Goal: Task Accomplishment & Management: Manage account settings

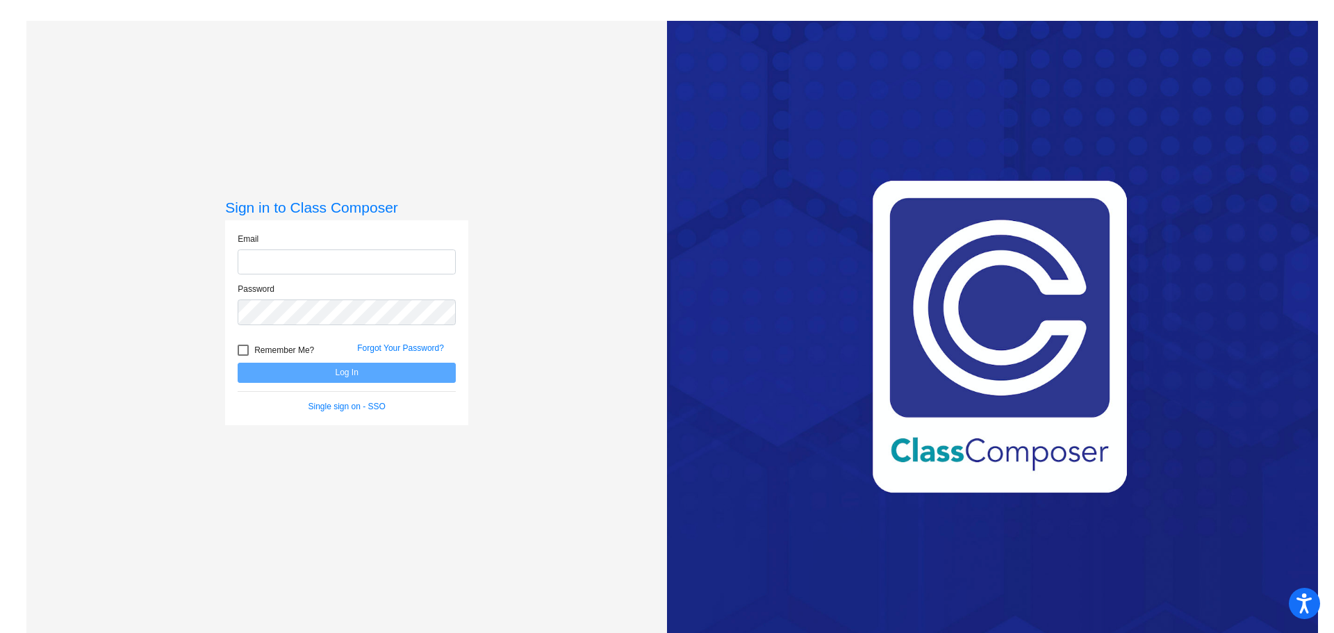
type input "[EMAIL_ADDRESS][DOMAIN_NAME]"
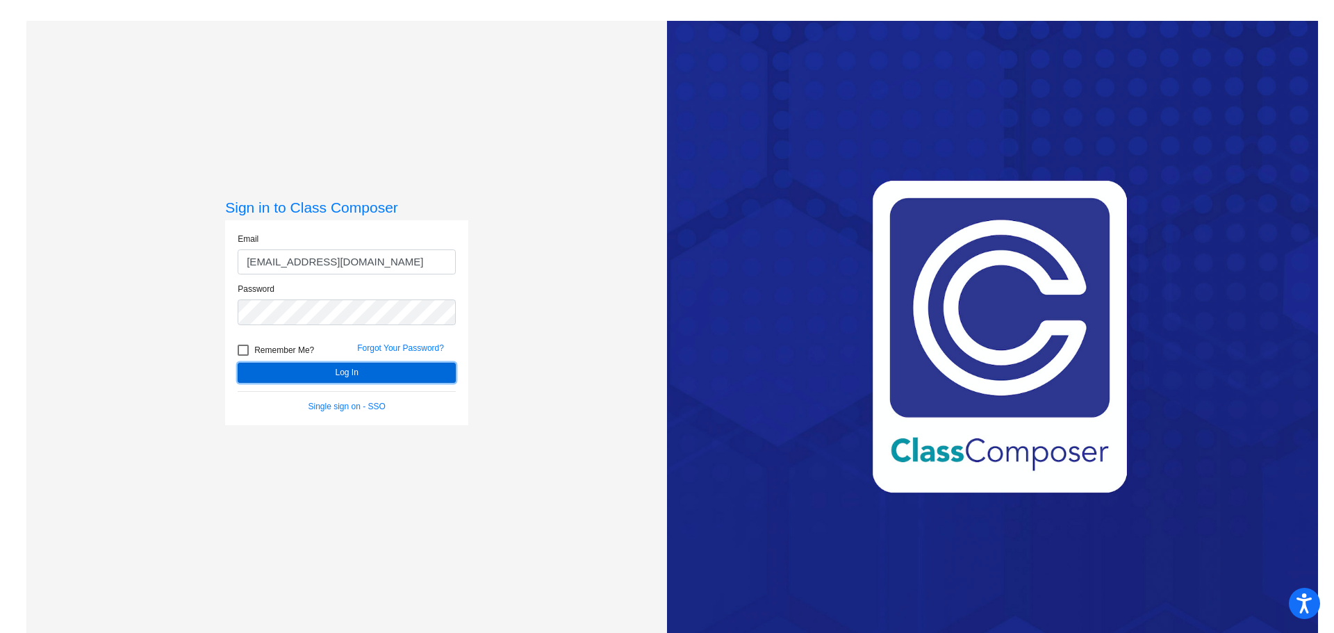
click at [343, 372] on button "Log In" at bounding box center [347, 373] width 218 height 20
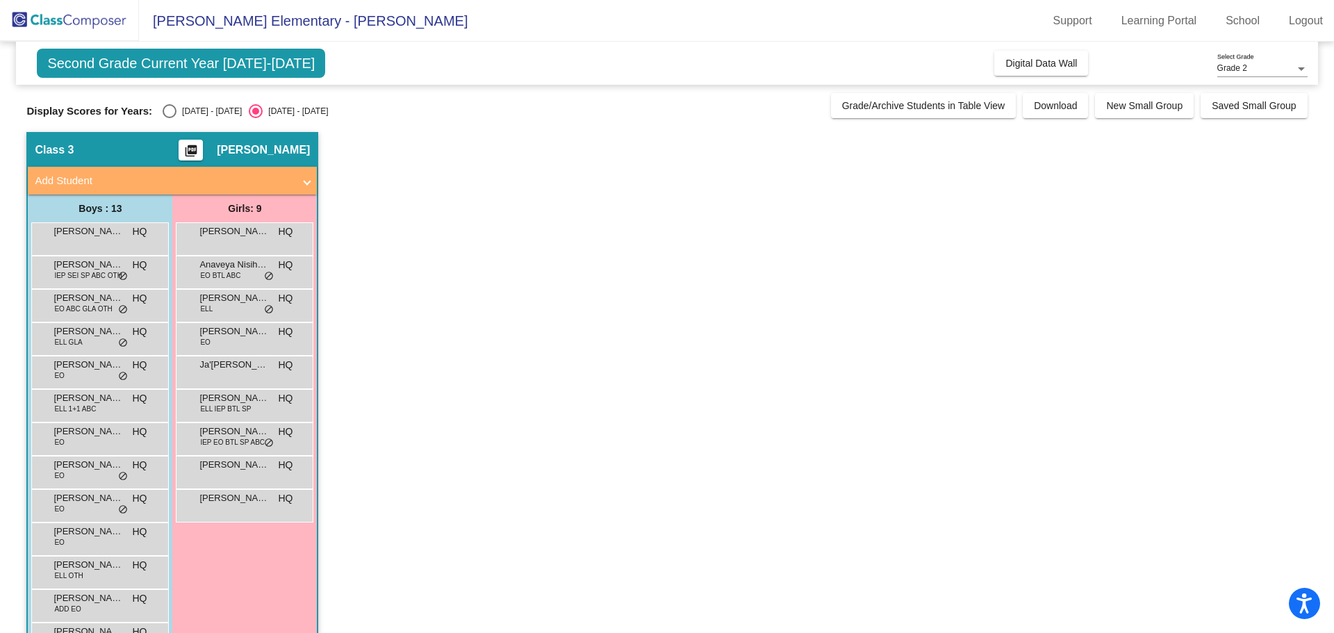
click at [167, 113] on div "Select an option" at bounding box center [170, 111] width 14 height 14
click at [169, 118] on input "[DATE] - [DATE]" at bounding box center [169, 118] width 1 height 1
radio input "true"
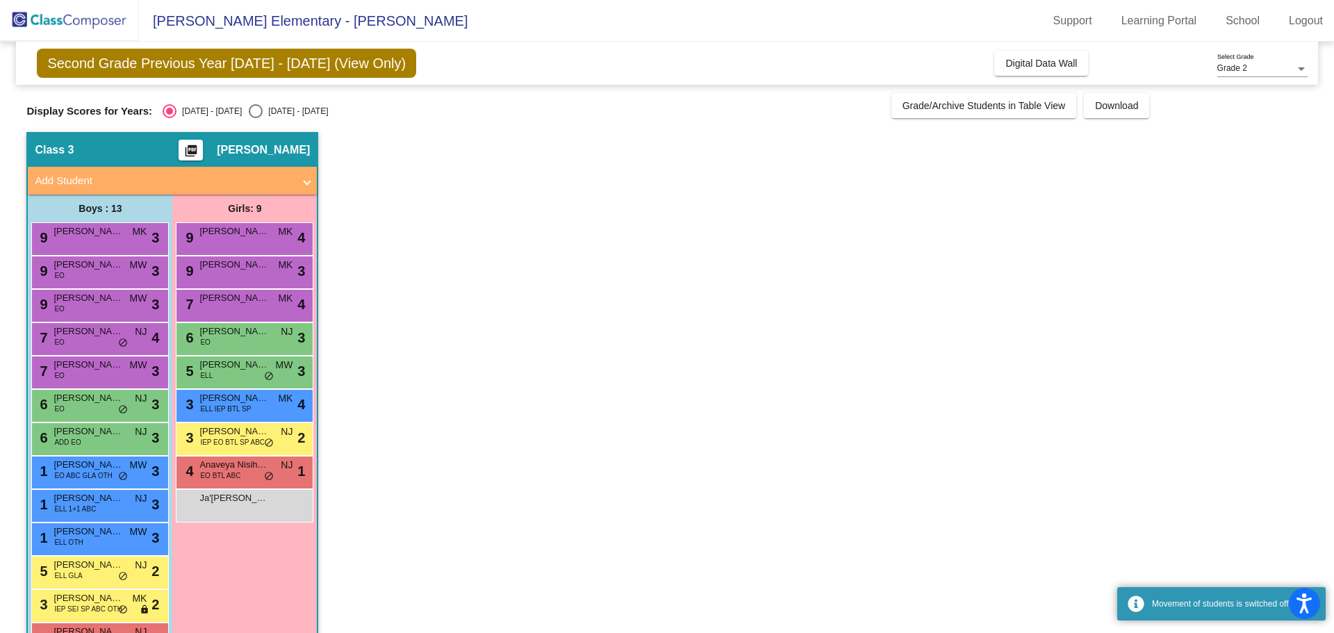
scroll to position [45, 0]
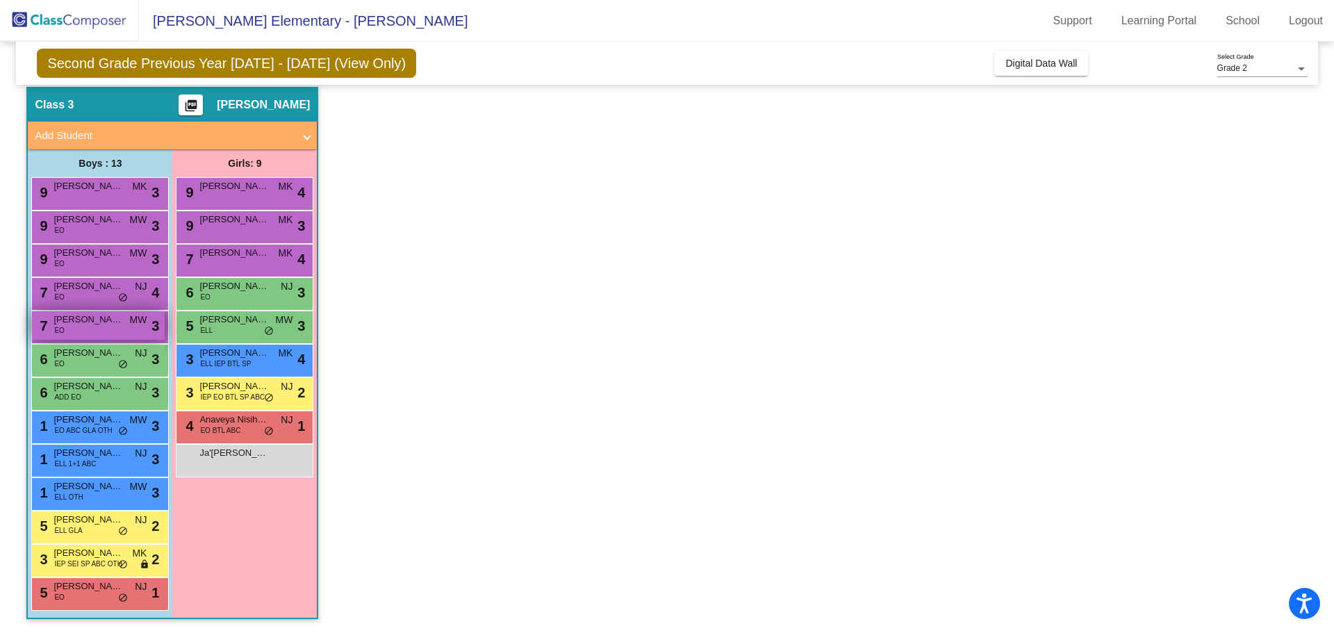
click at [108, 324] on span "[PERSON_NAME]" at bounding box center [87, 320] width 69 height 14
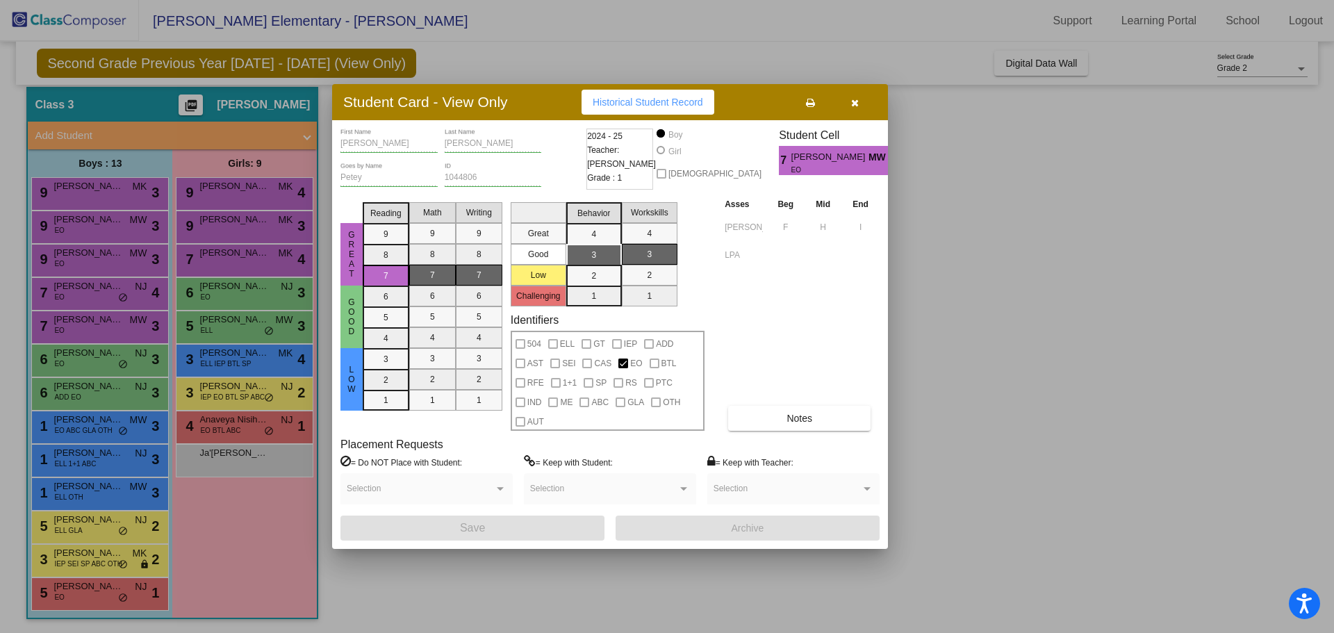
click at [855, 101] on icon "button" at bounding box center [855, 103] width 8 height 10
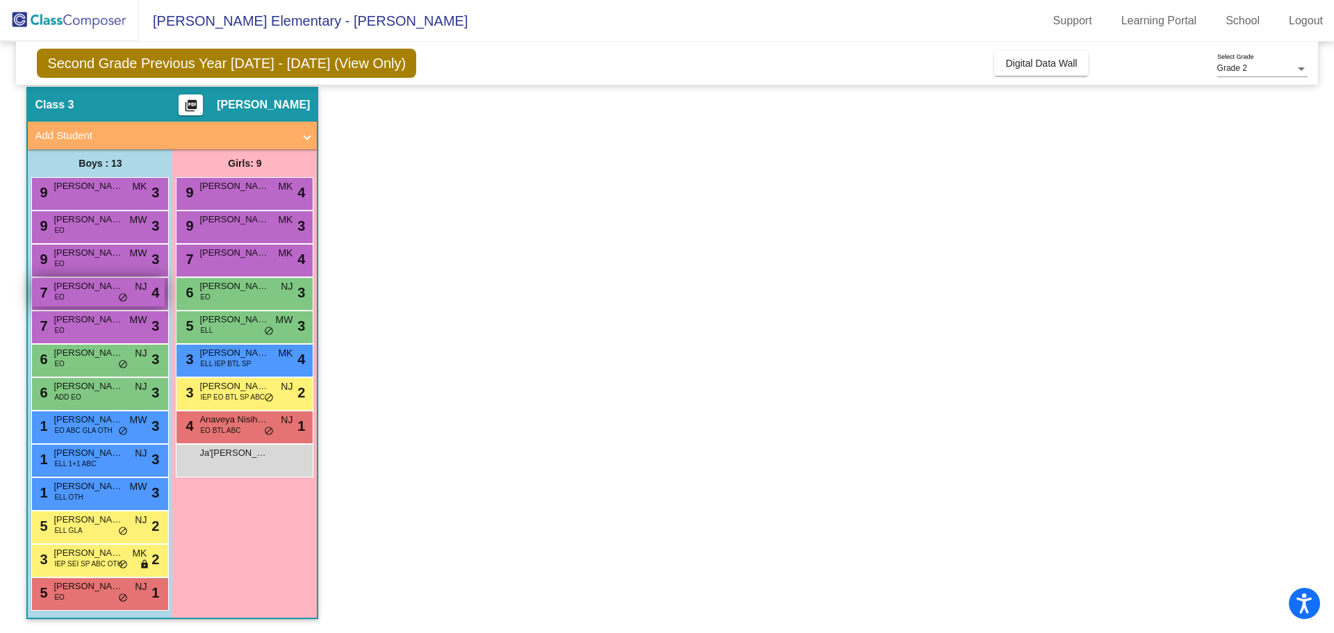
click at [78, 293] on div "7 [PERSON_NAME] EO NJ lock do_not_disturb_alt 4" at bounding box center [98, 292] width 133 height 28
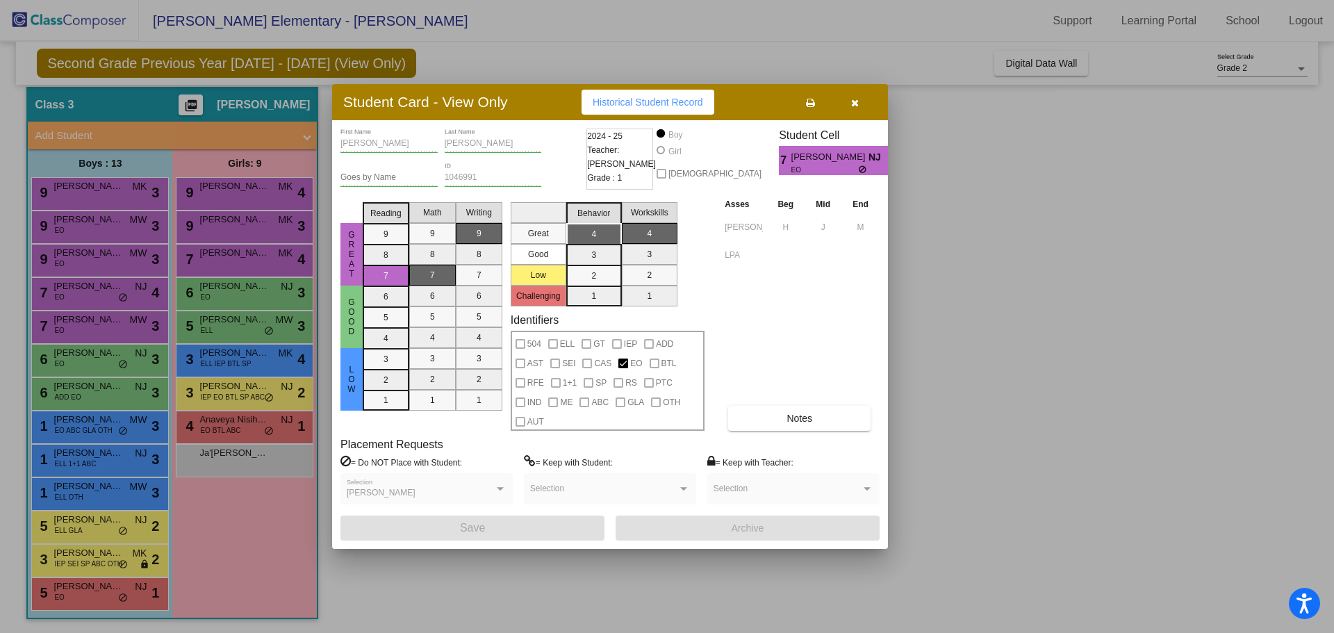
click at [854, 104] on icon "button" at bounding box center [855, 103] width 8 height 10
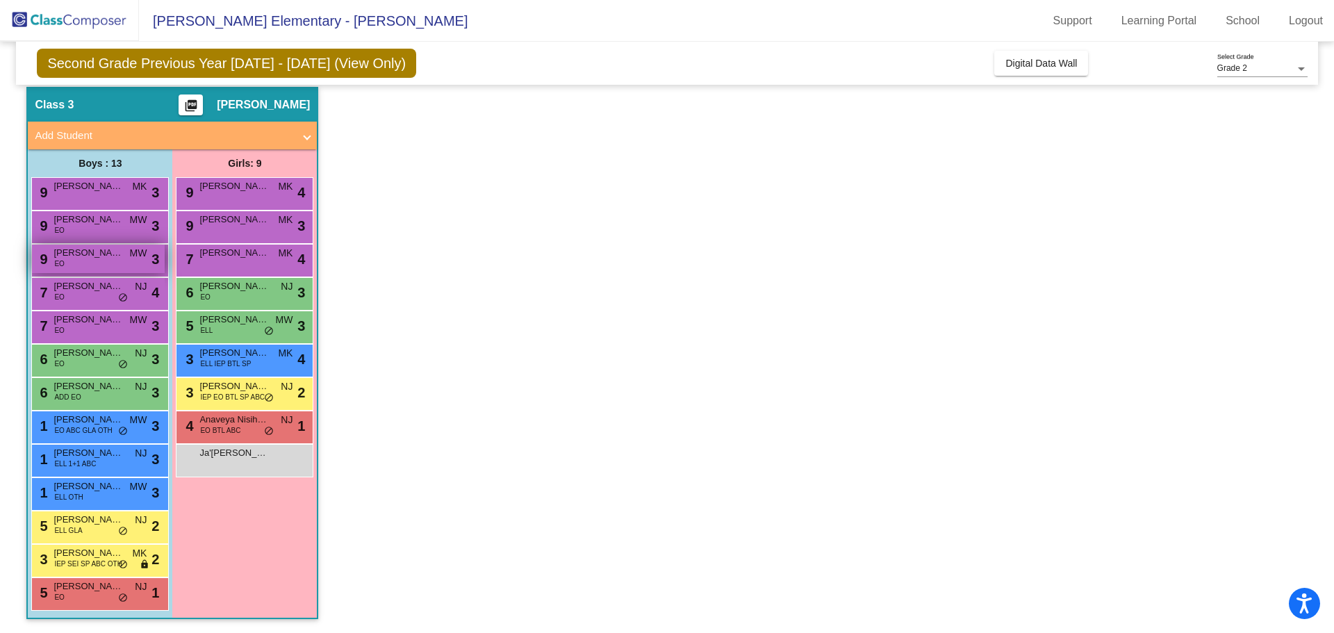
click at [67, 258] on span "[PERSON_NAME] Hang" at bounding box center [87, 253] width 69 height 14
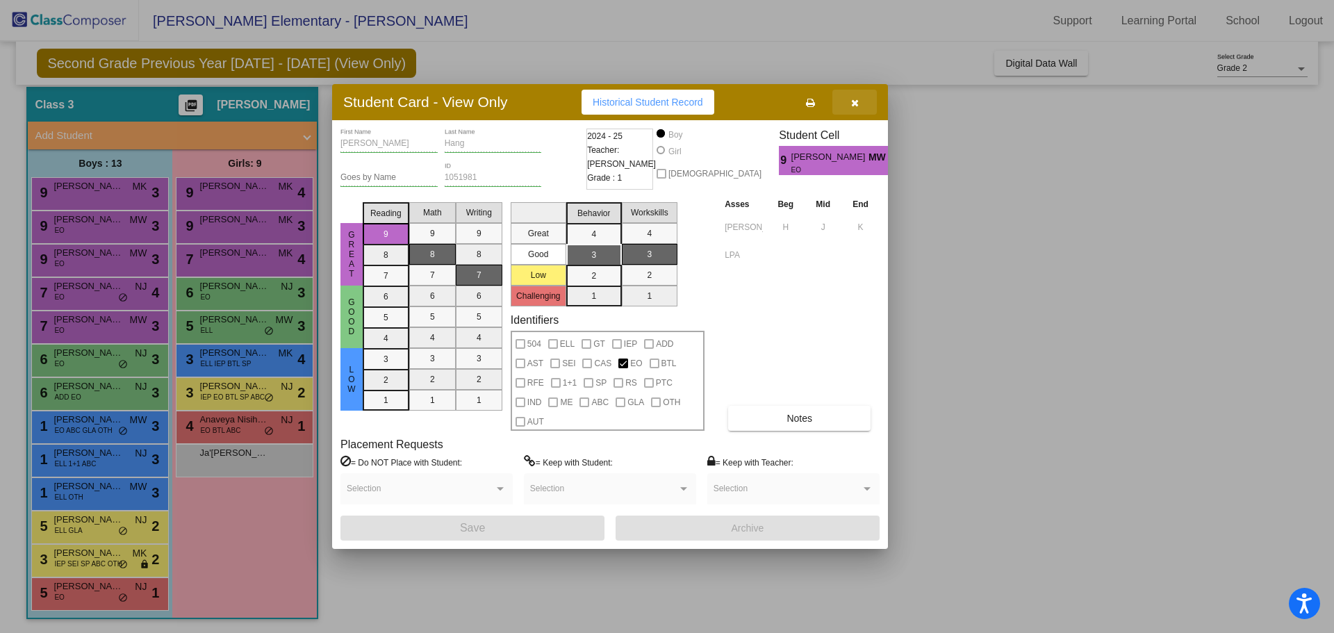
click at [853, 100] on icon "button" at bounding box center [855, 103] width 8 height 10
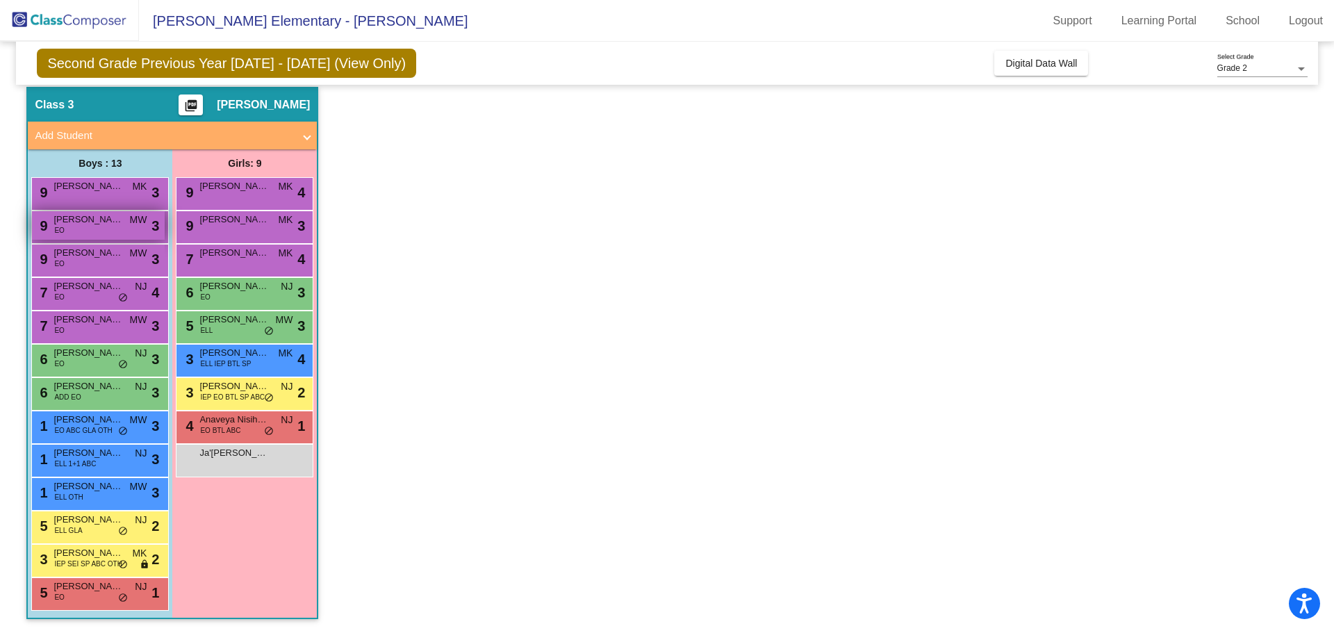
click at [72, 231] on div "9 [PERSON_NAME] EO MW lock do_not_disturb_alt 3" at bounding box center [98, 225] width 133 height 28
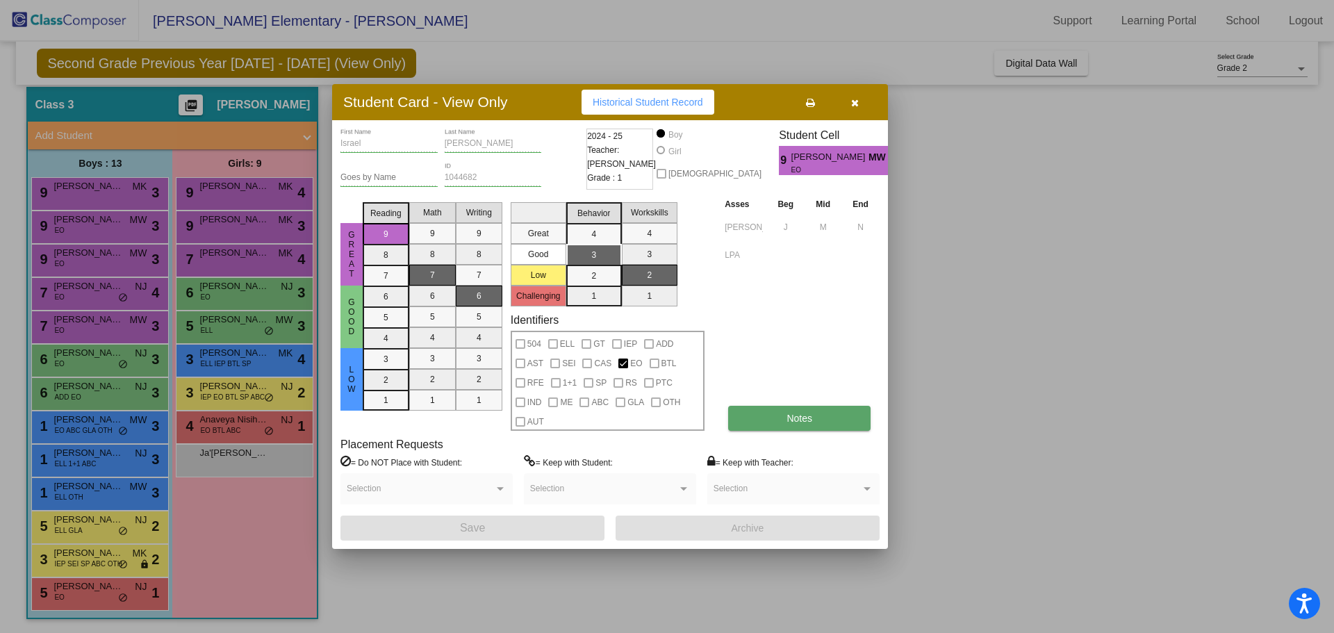
click at [798, 418] on span "Notes" at bounding box center [799, 418] width 26 height 11
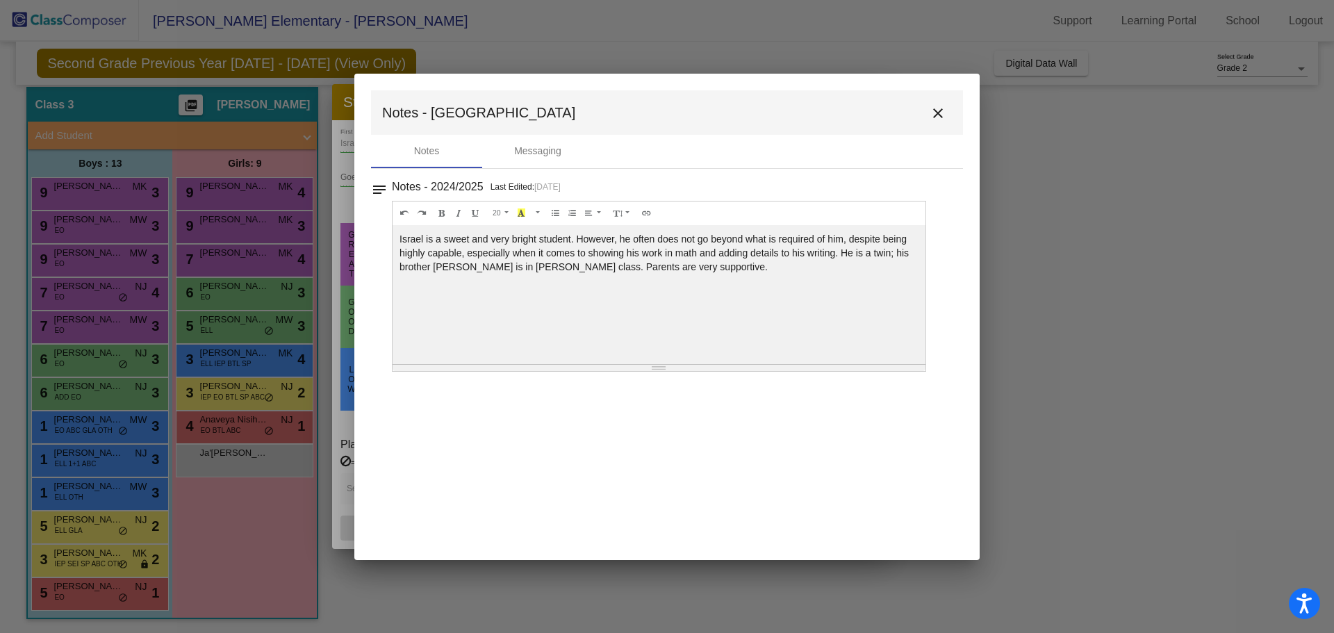
click at [943, 110] on mat-icon "close" at bounding box center [938, 113] width 17 height 17
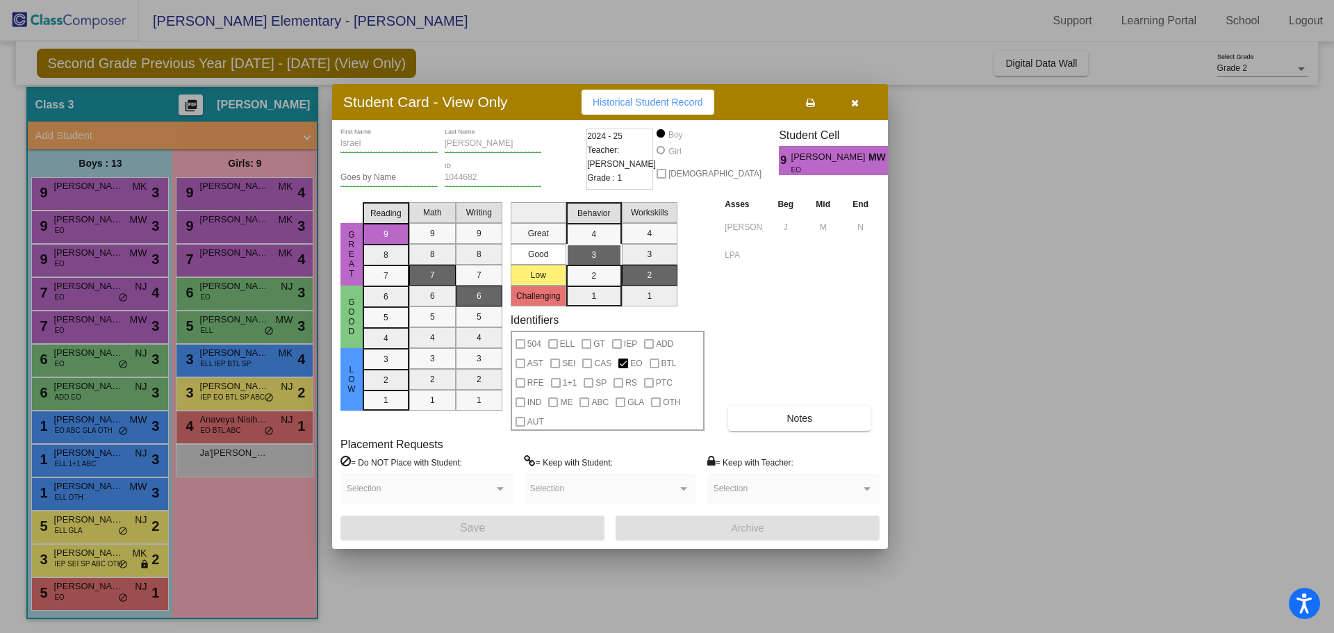
click at [90, 194] on div at bounding box center [667, 316] width 1334 height 633
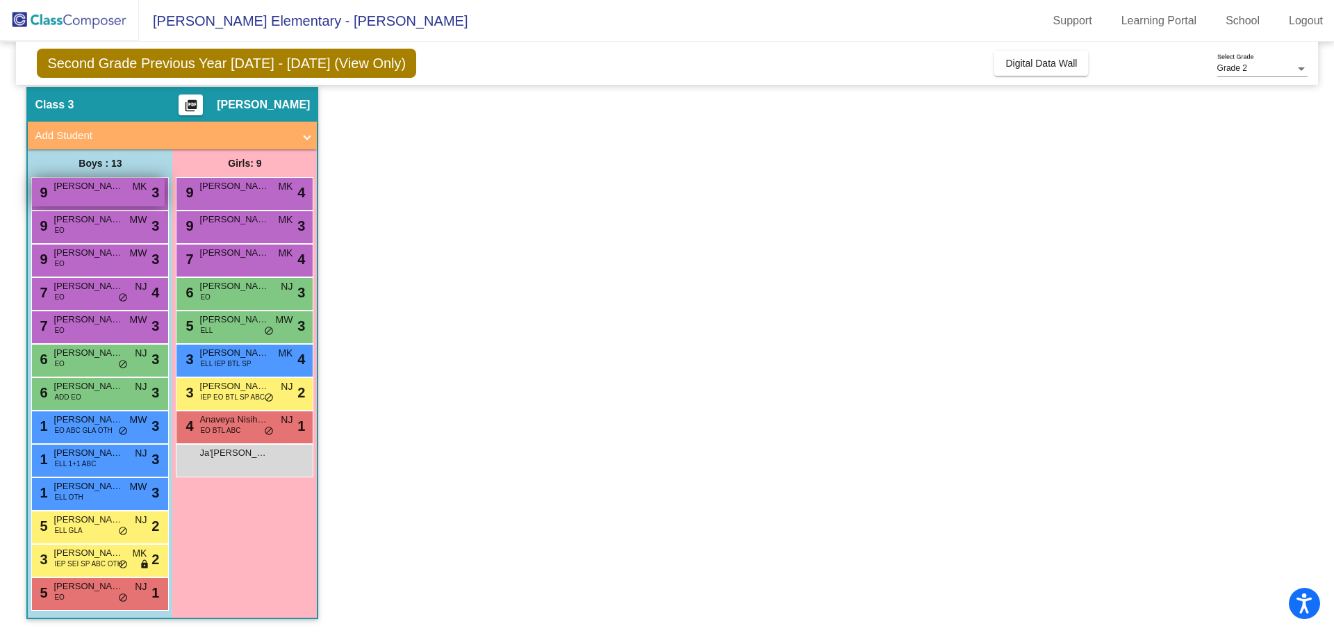
click at [93, 192] on span "[PERSON_NAME]" at bounding box center [87, 186] width 69 height 14
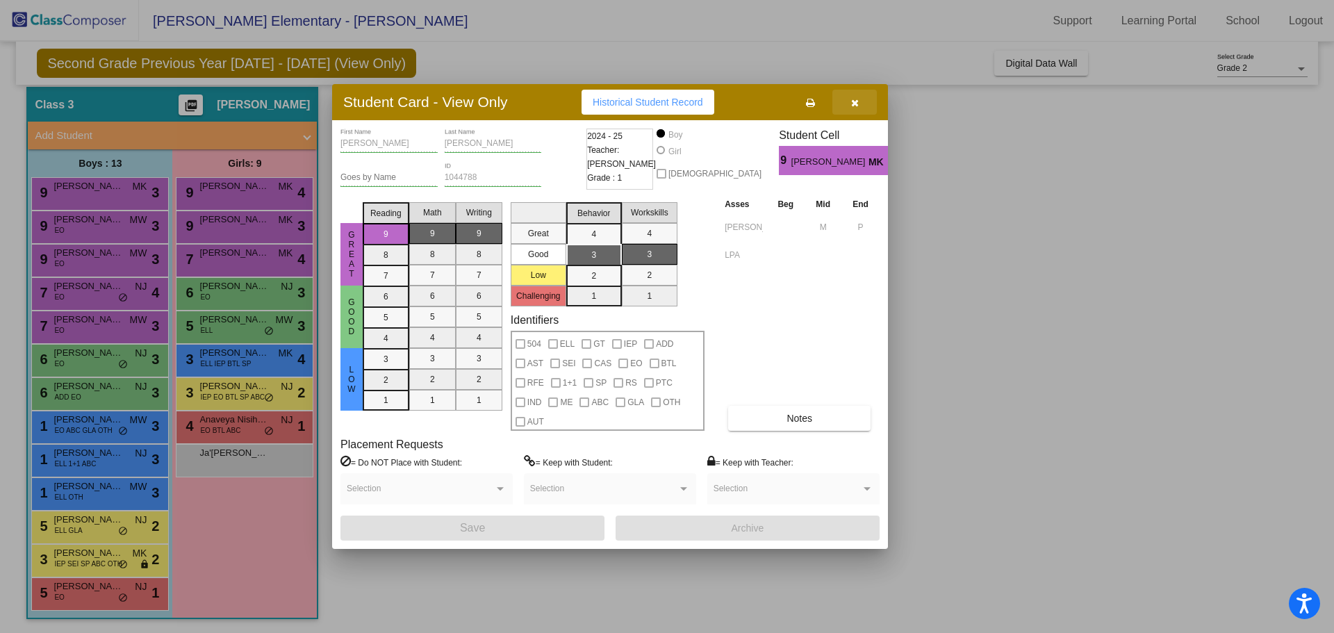
click at [858, 103] on icon "button" at bounding box center [855, 103] width 8 height 10
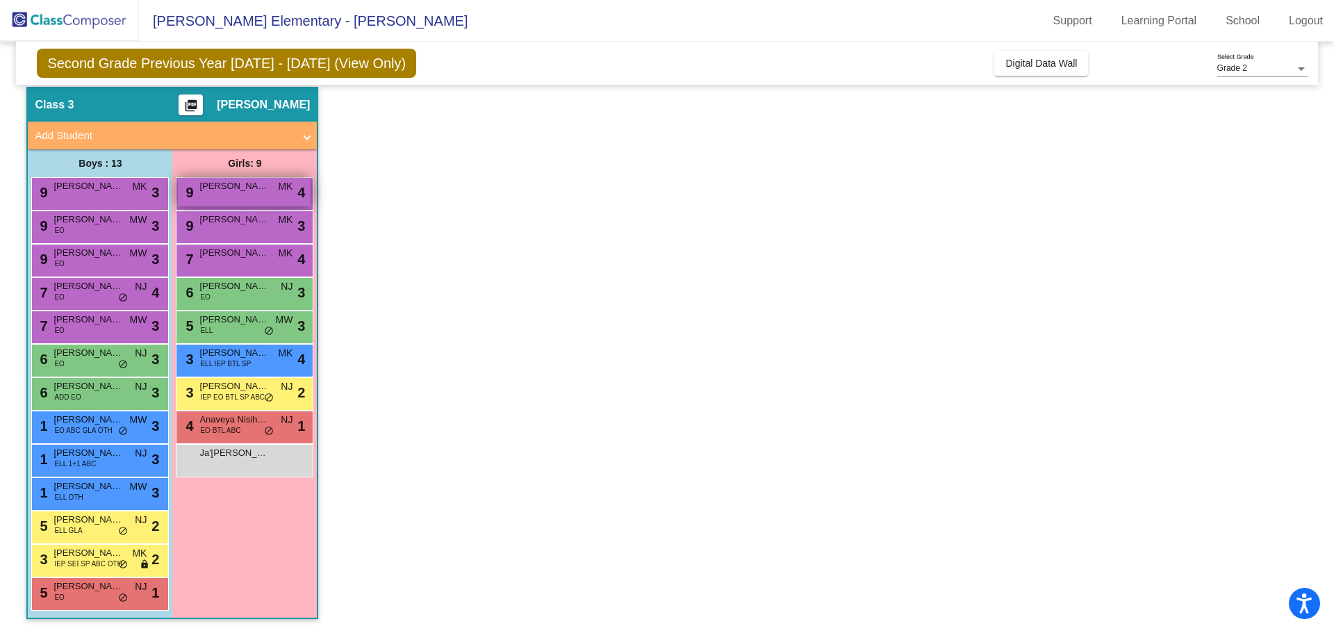
click at [234, 196] on div "9 Analeia [PERSON_NAME] lock do_not_disturb_alt 4" at bounding box center [244, 192] width 133 height 28
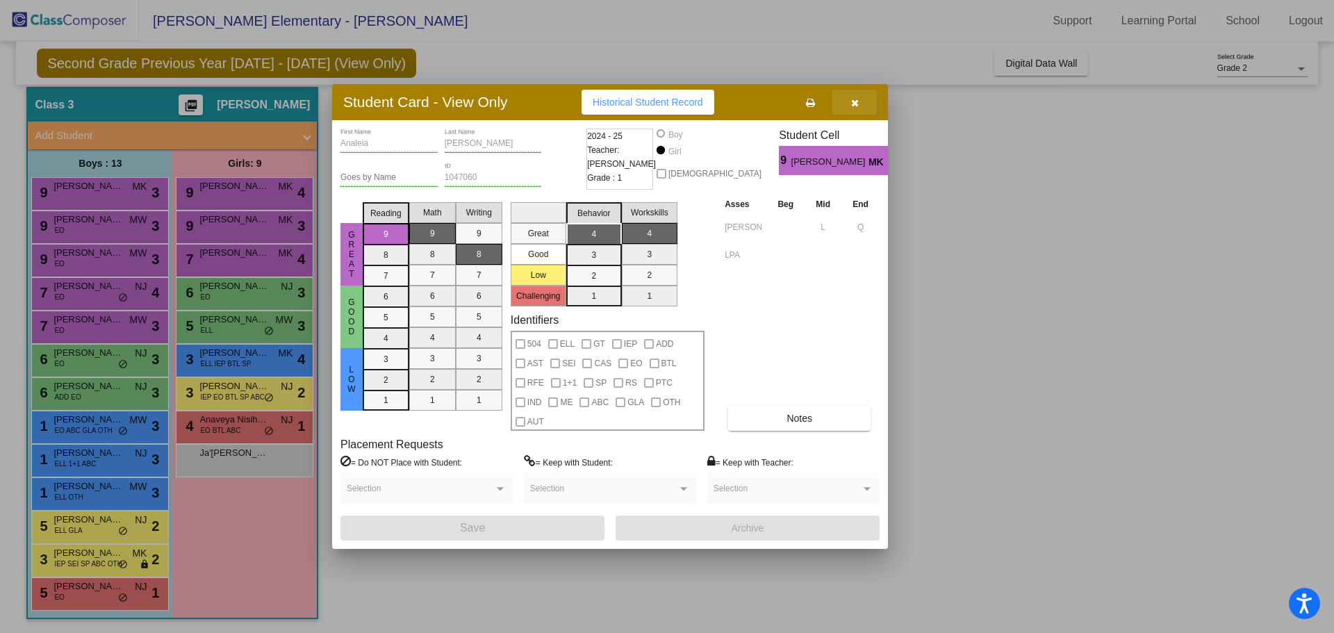
click at [848, 102] on button "button" at bounding box center [854, 102] width 44 height 25
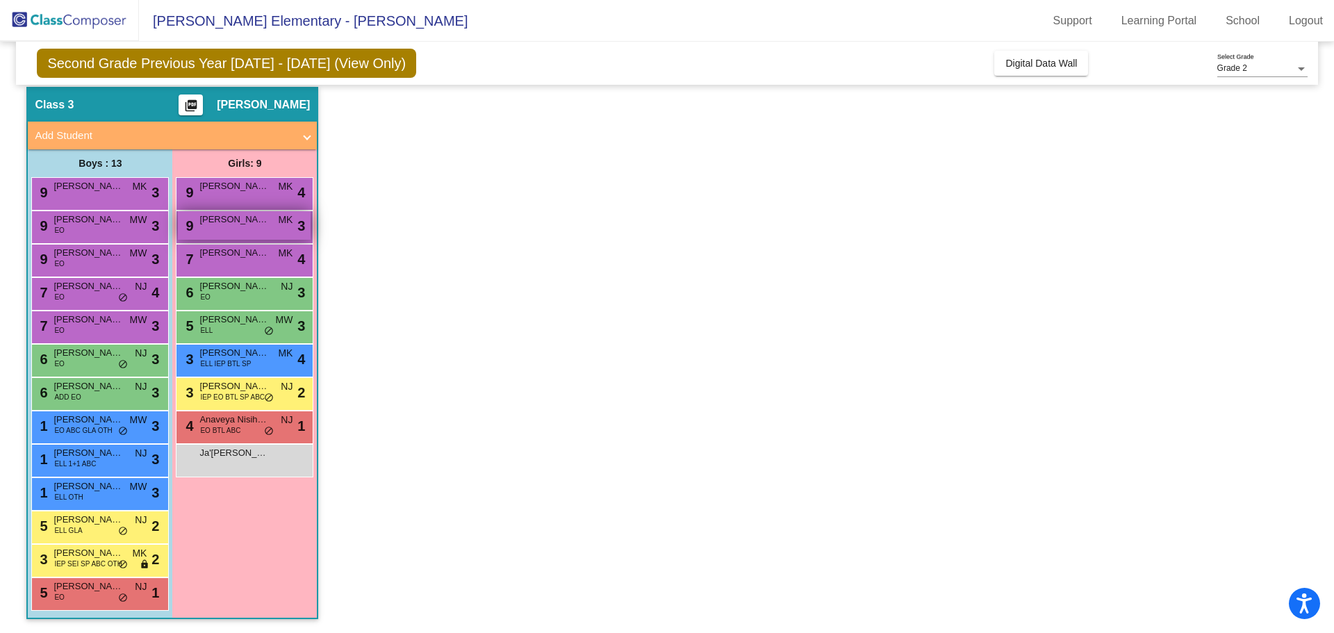
click at [242, 225] on span "[PERSON_NAME]" at bounding box center [233, 220] width 69 height 14
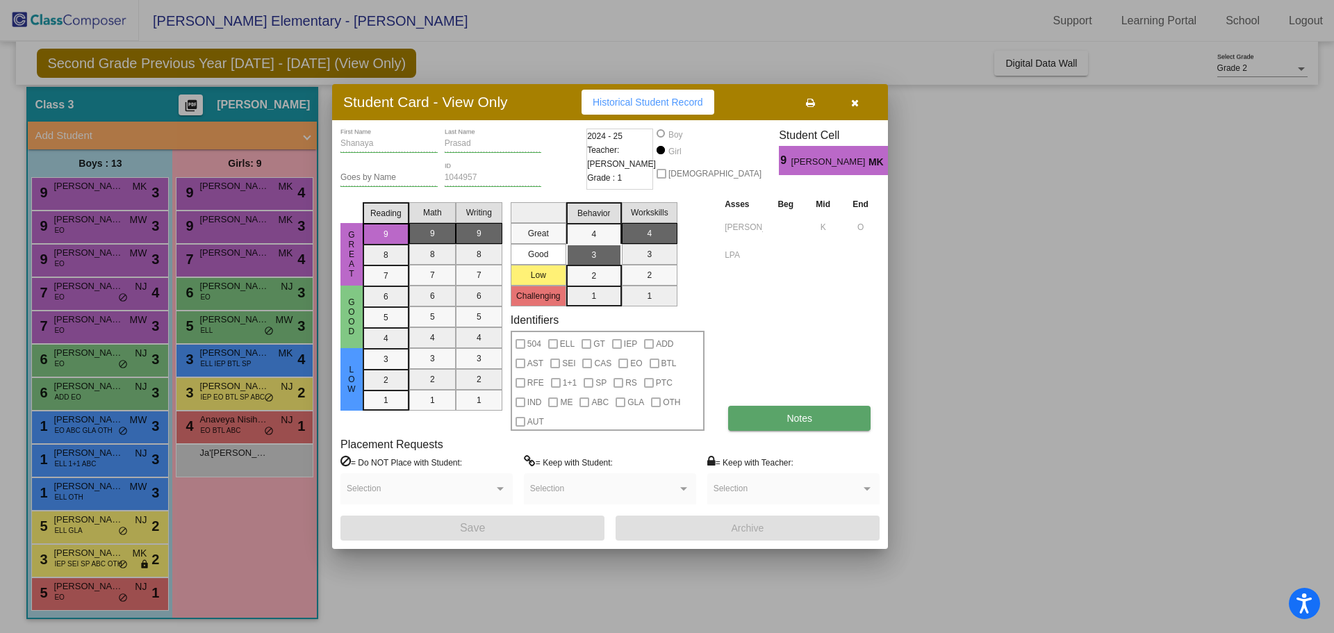
click at [824, 418] on button "Notes" at bounding box center [799, 418] width 142 height 25
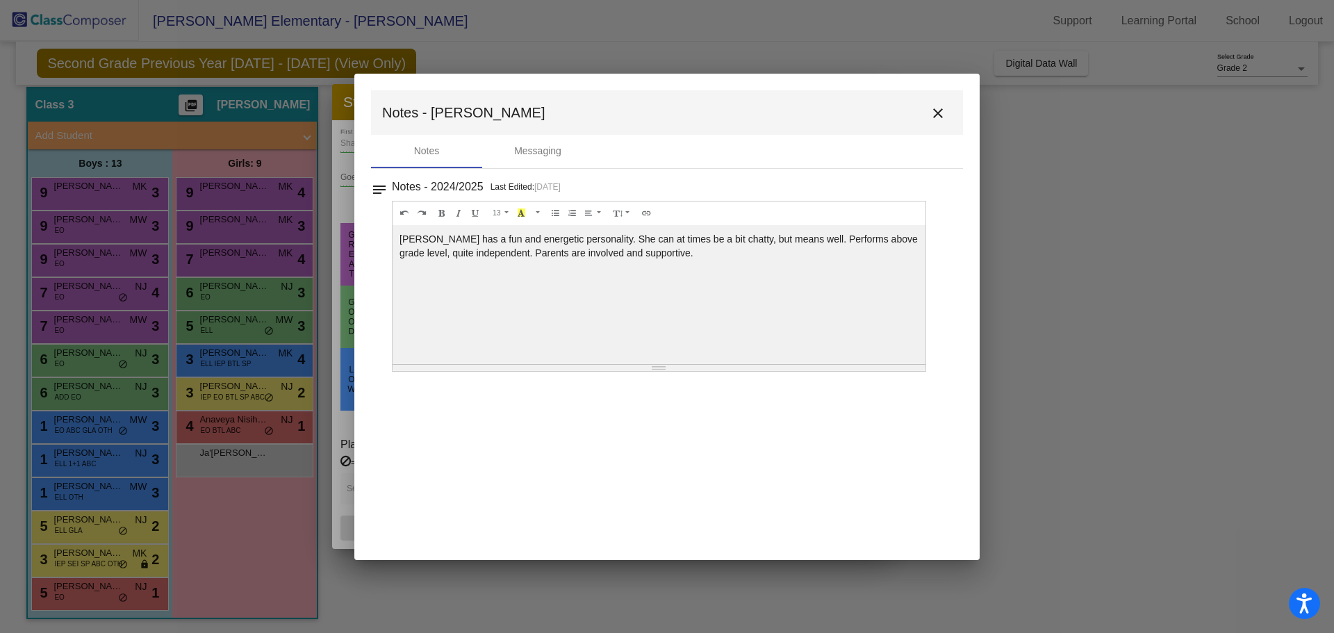
click at [941, 108] on mat-icon "close" at bounding box center [938, 113] width 17 height 17
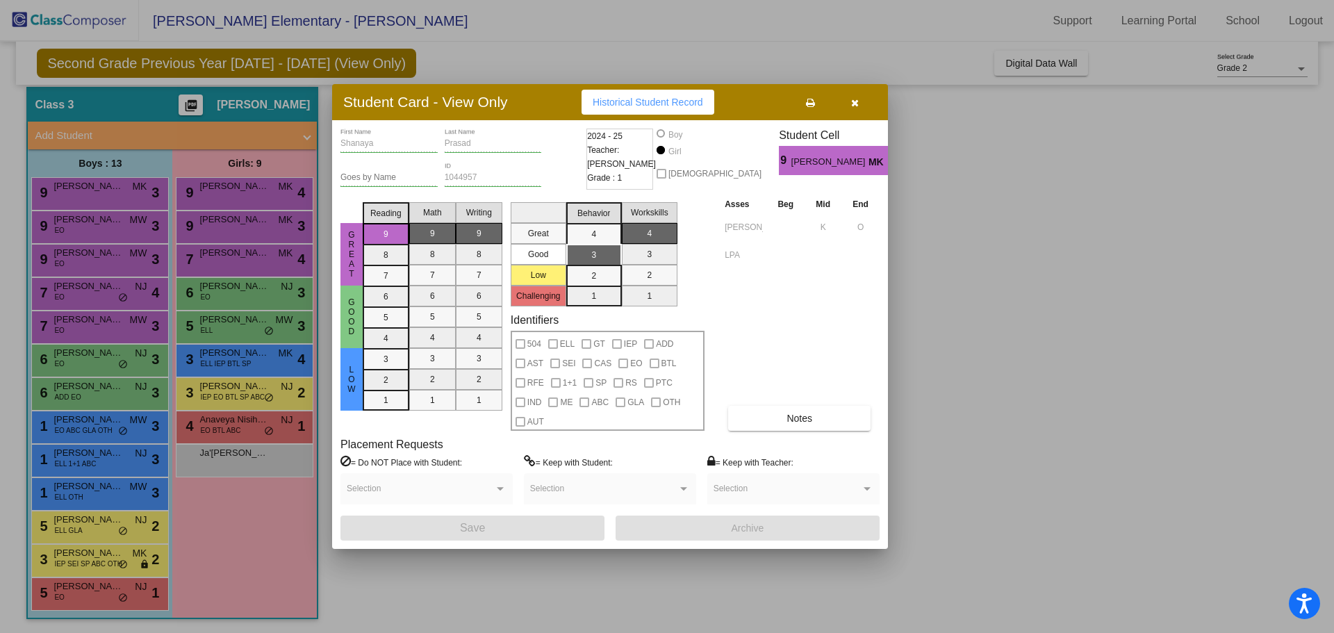
click at [856, 99] on icon "button" at bounding box center [855, 103] width 8 height 10
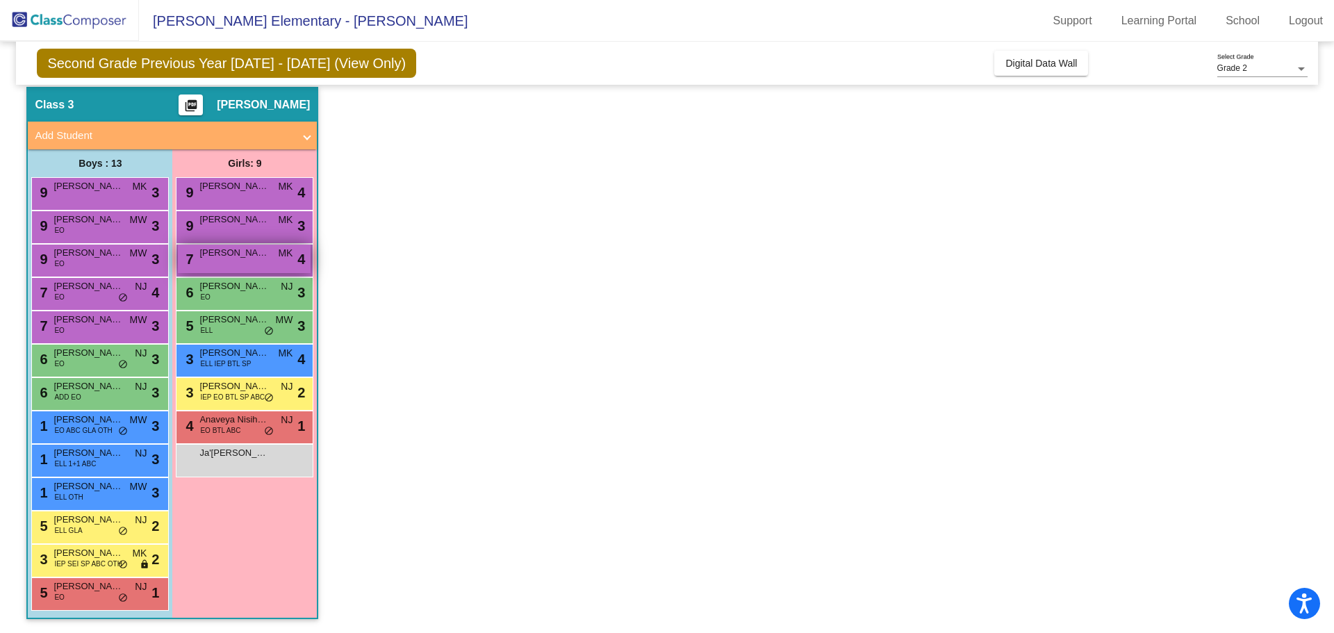
click at [249, 249] on span "[PERSON_NAME]" at bounding box center [233, 253] width 69 height 14
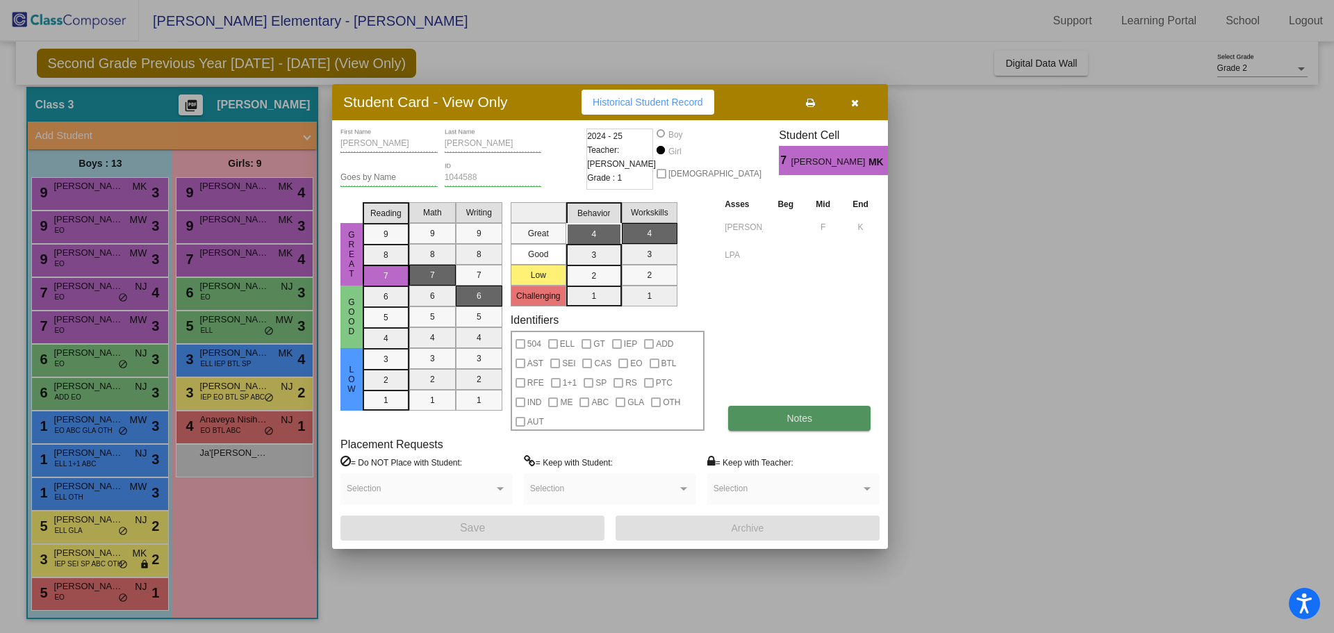
click at [788, 422] on span "Notes" at bounding box center [799, 418] width 26 height 11
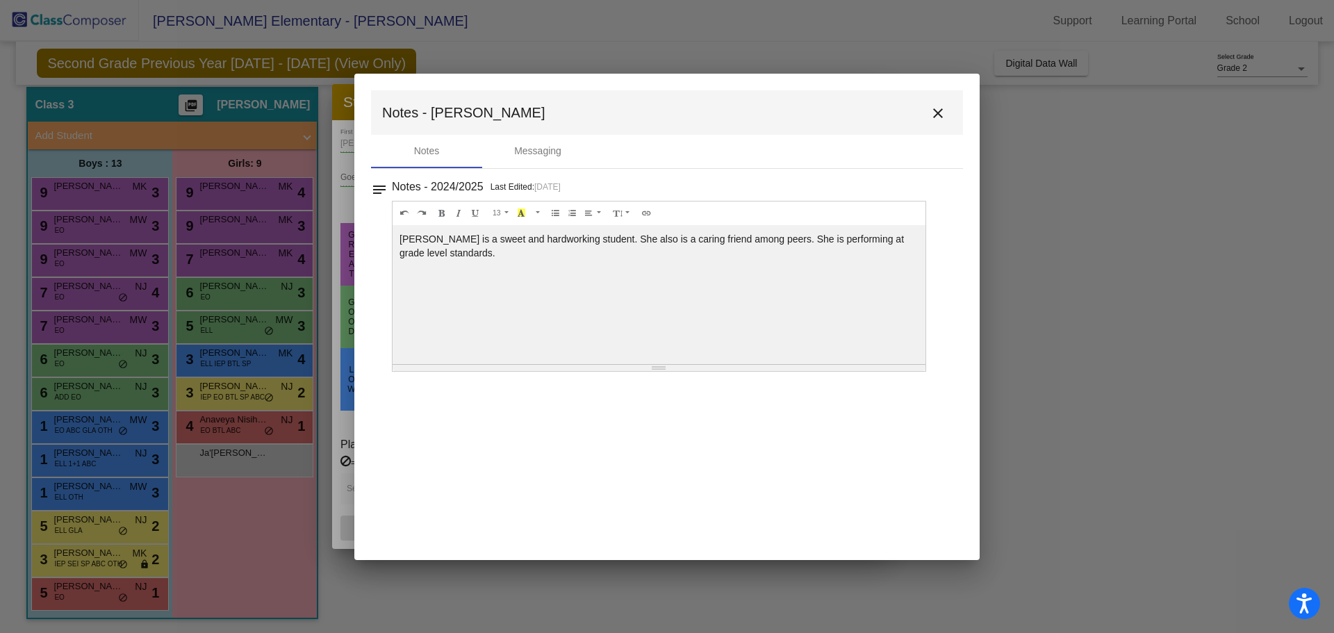
click at [939, 113] on mat-icon "close" at bounding box center [938, 113] width 17 height 17
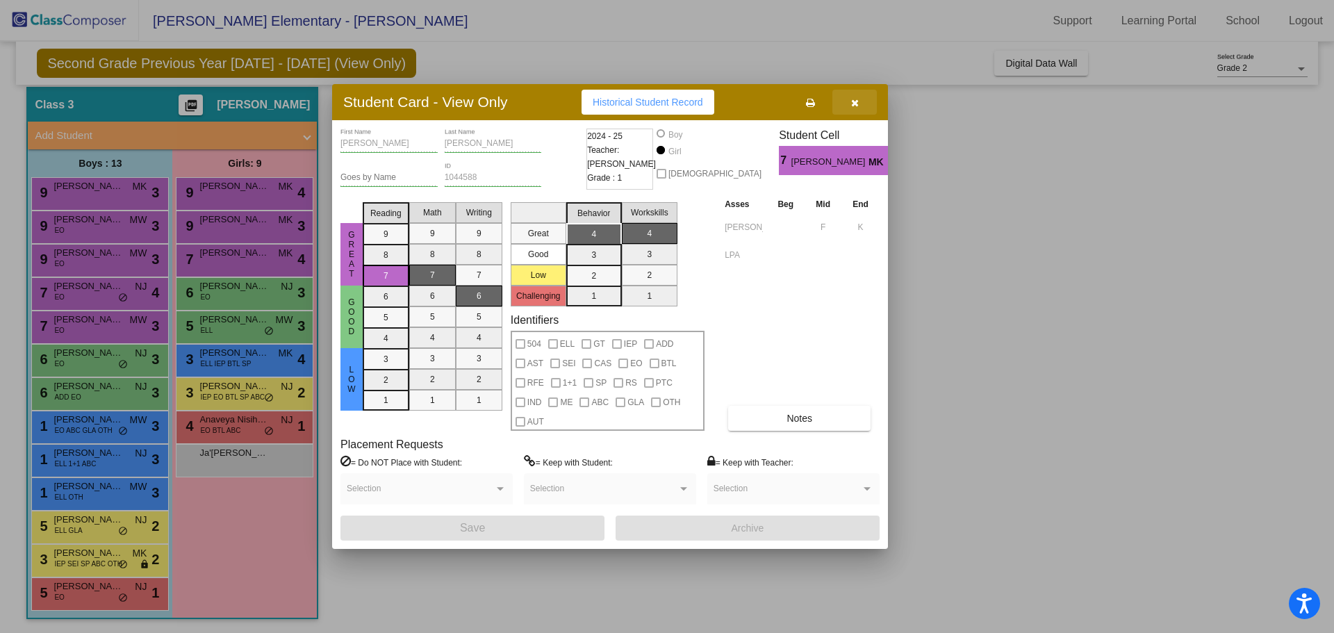
click at [852, 101] on icon "button" at bounding box center [855, 103] width 8 height 10
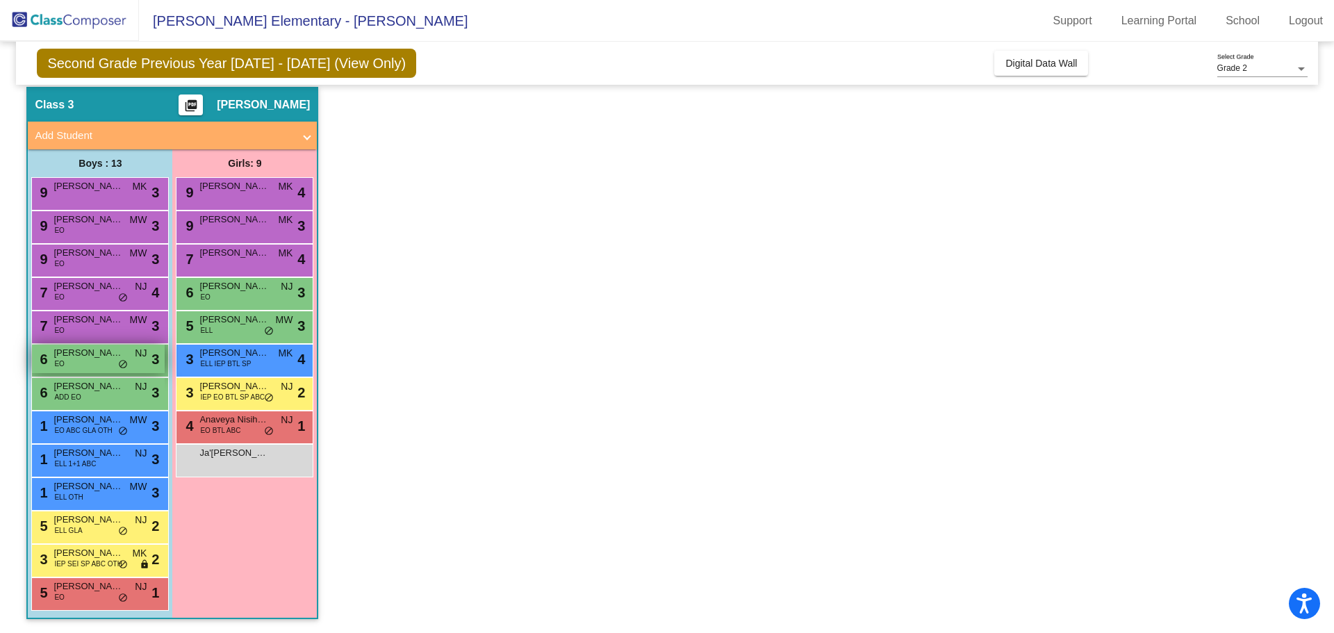
click at [105, 370] on div "6 [PERSON_NAME] EO NJ lock do_not_disturb_alt 3" at bounding box center [98, 359] width 133 height 28
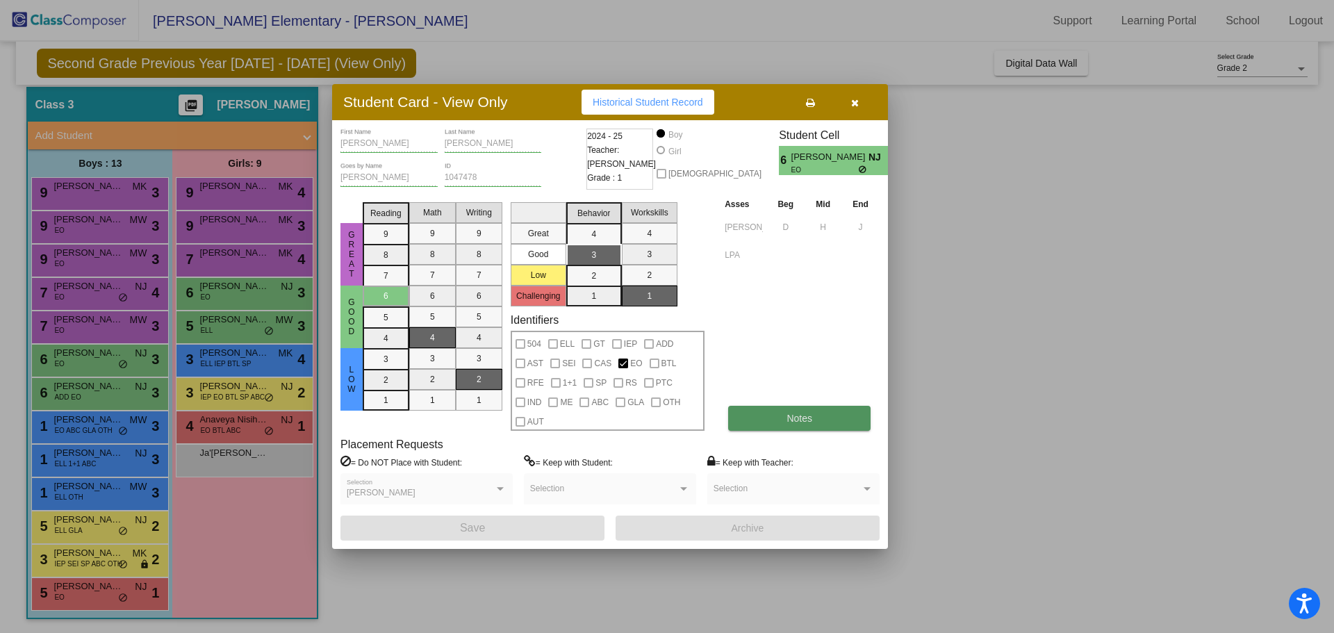
click at [805, 420] on span "Notes" at bounding box center [799, 418] width 26 height 11
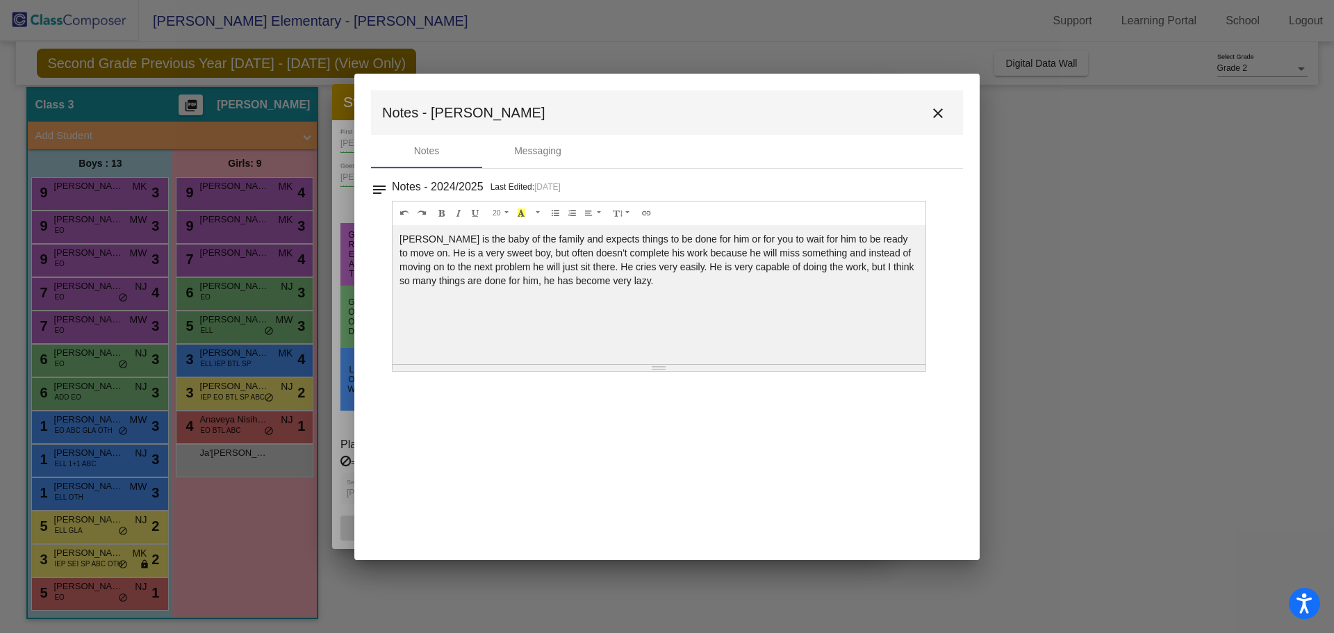
click at [943, 111] on mat-icon "close" at bounding box center [938, 113] width 17 height 17
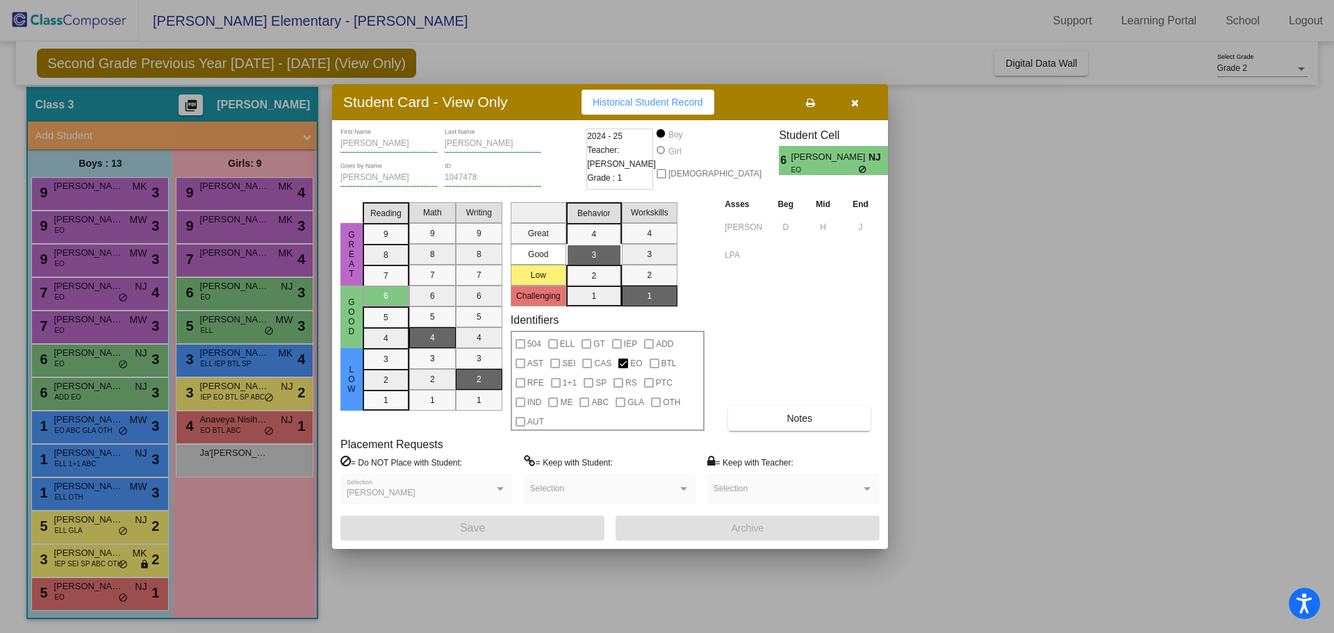
click at [240, 319] on div at bounding box center [667, 316] width 1334 height 633
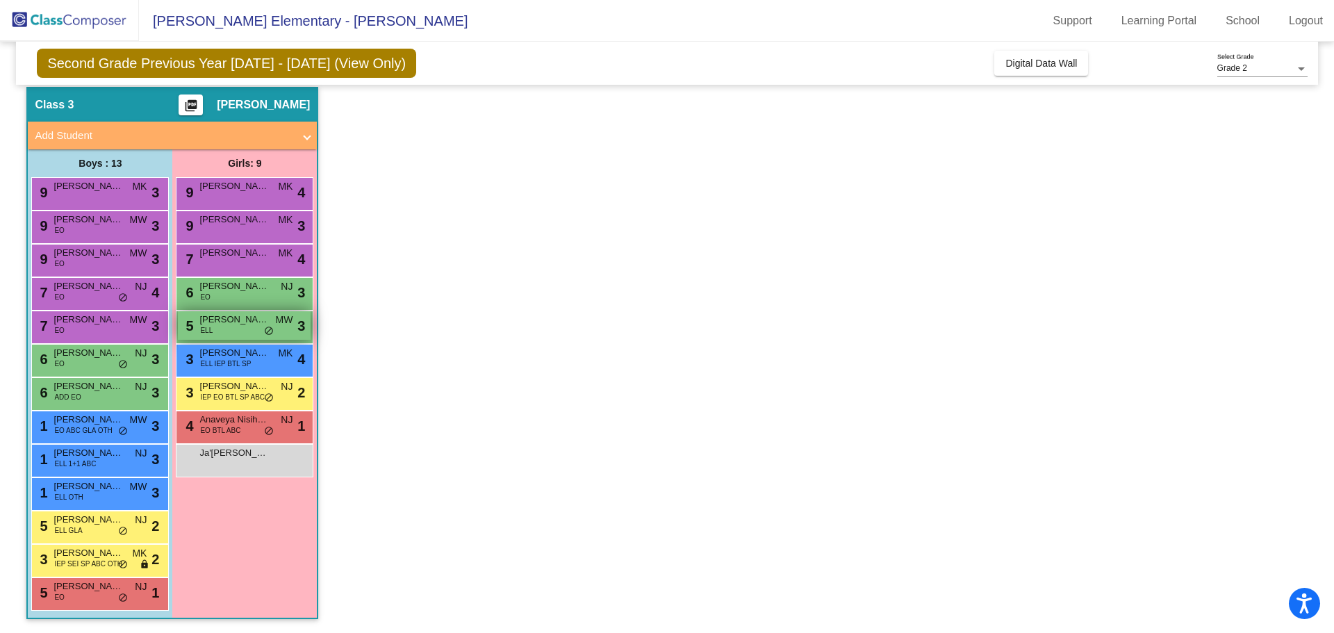
click at [247, 318] on span "[PERSON_NAME]" at bounding box center [233, 320] width 69 height 14
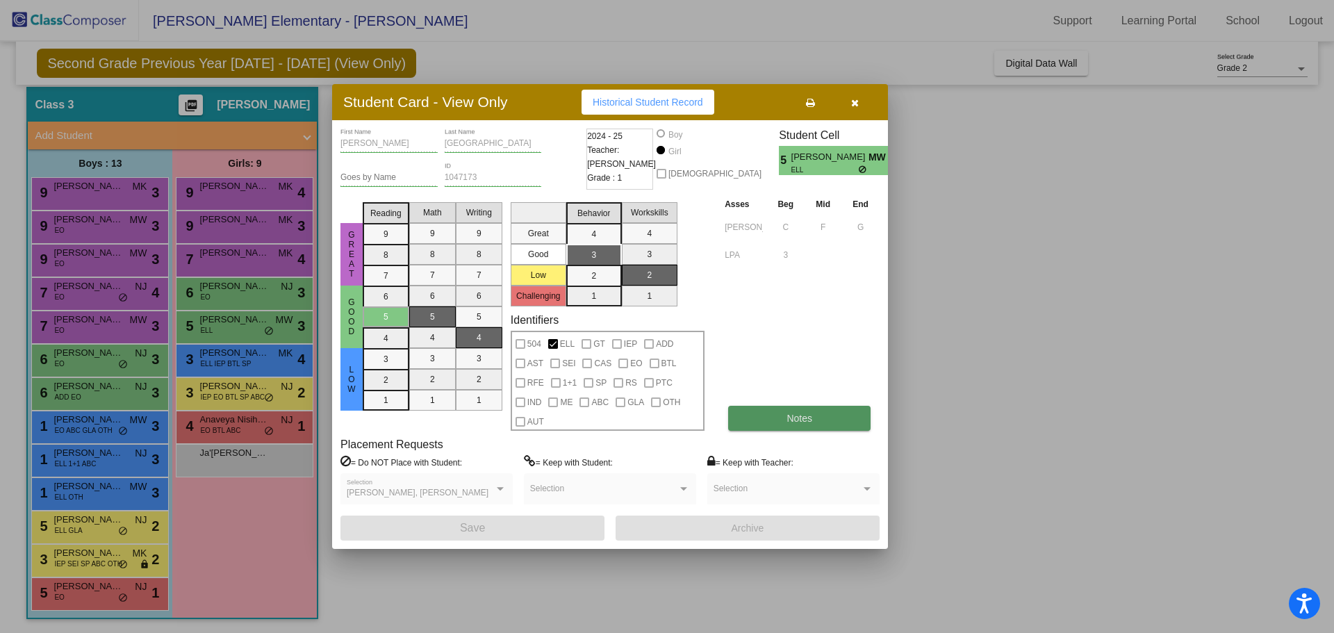
click at [790, 414] on span "Notes" at bounding box center [799, 418] width 26 height 11
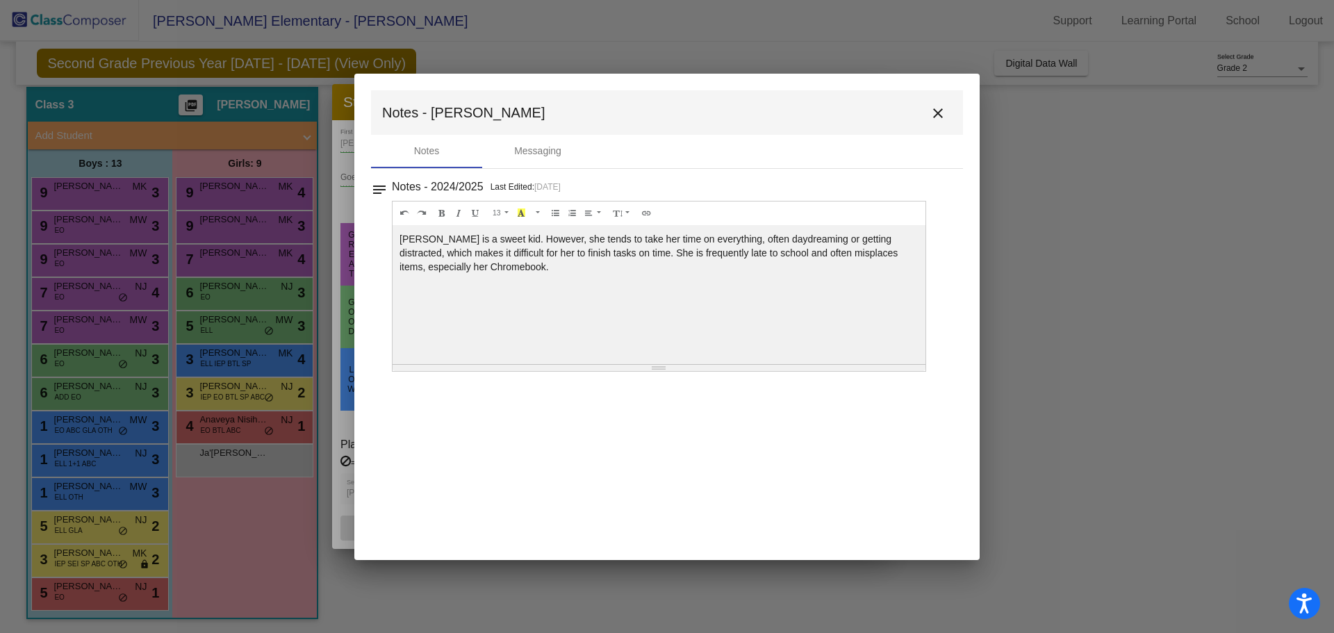
click at [938, 108] on mat-icon "close" at bounding box center [938, 113] width 17 height 17
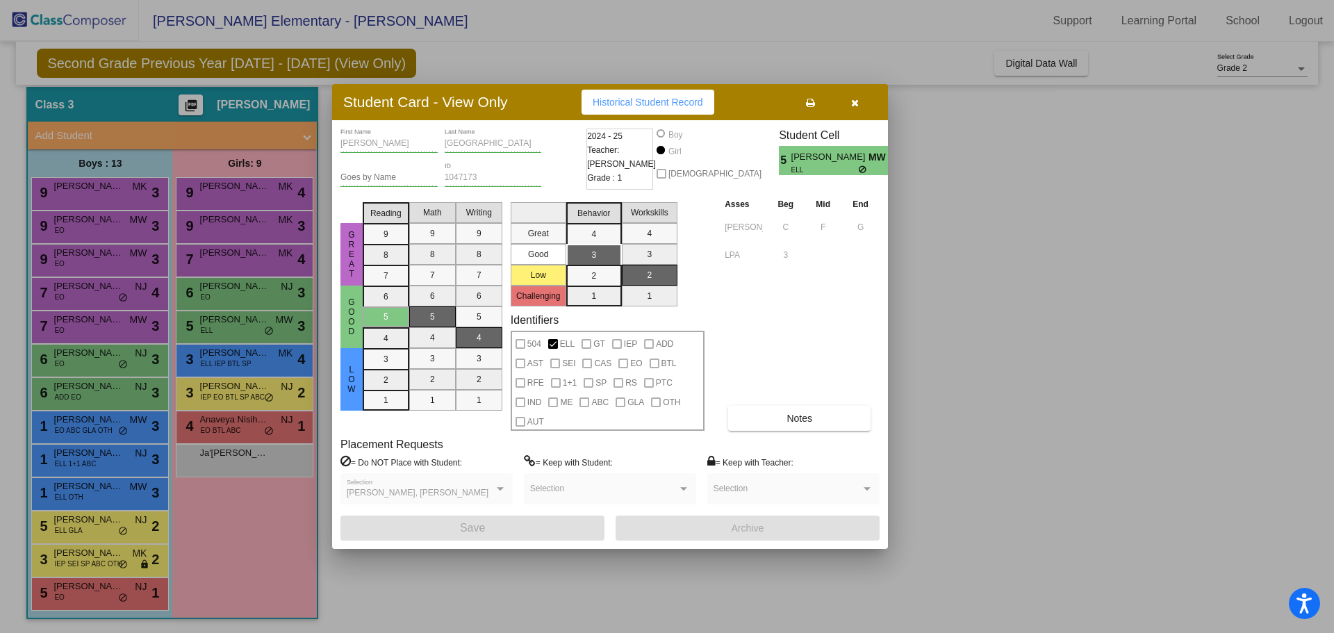
click at [93, 485] on div at bounding box center [667, 316] width 1334 height 633
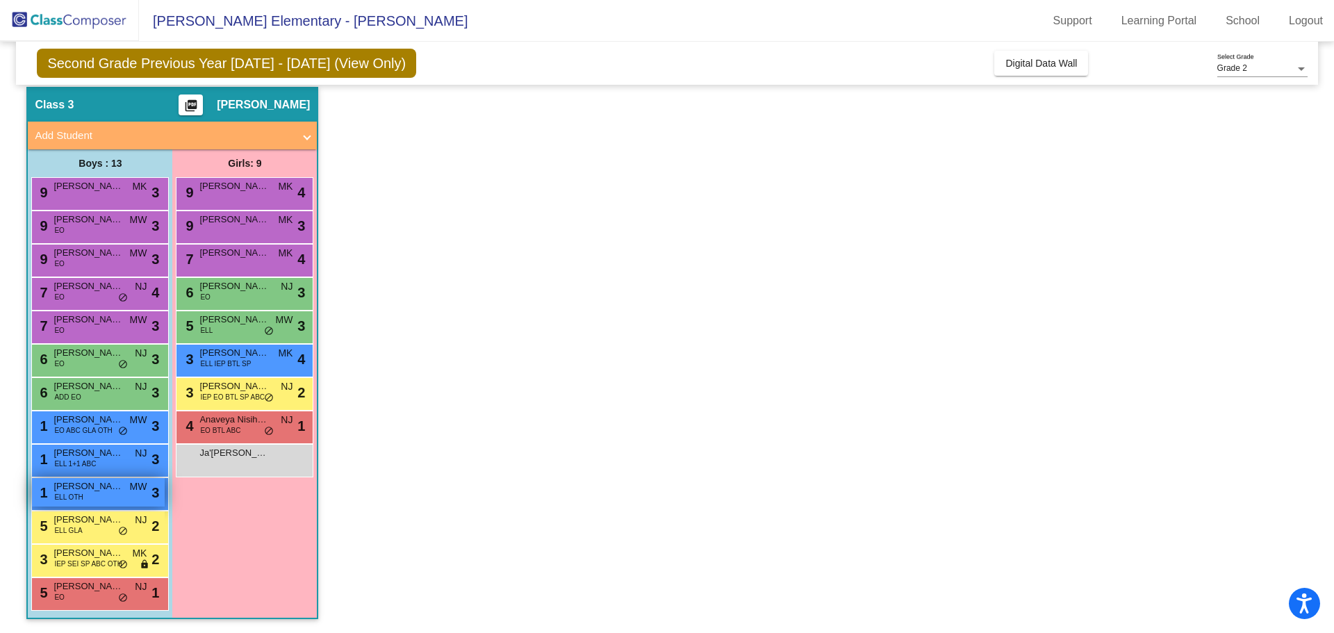
click at [83, 483] on span "[PERSON_NAME]" at bounding box center [87, 486] width 69 height 14
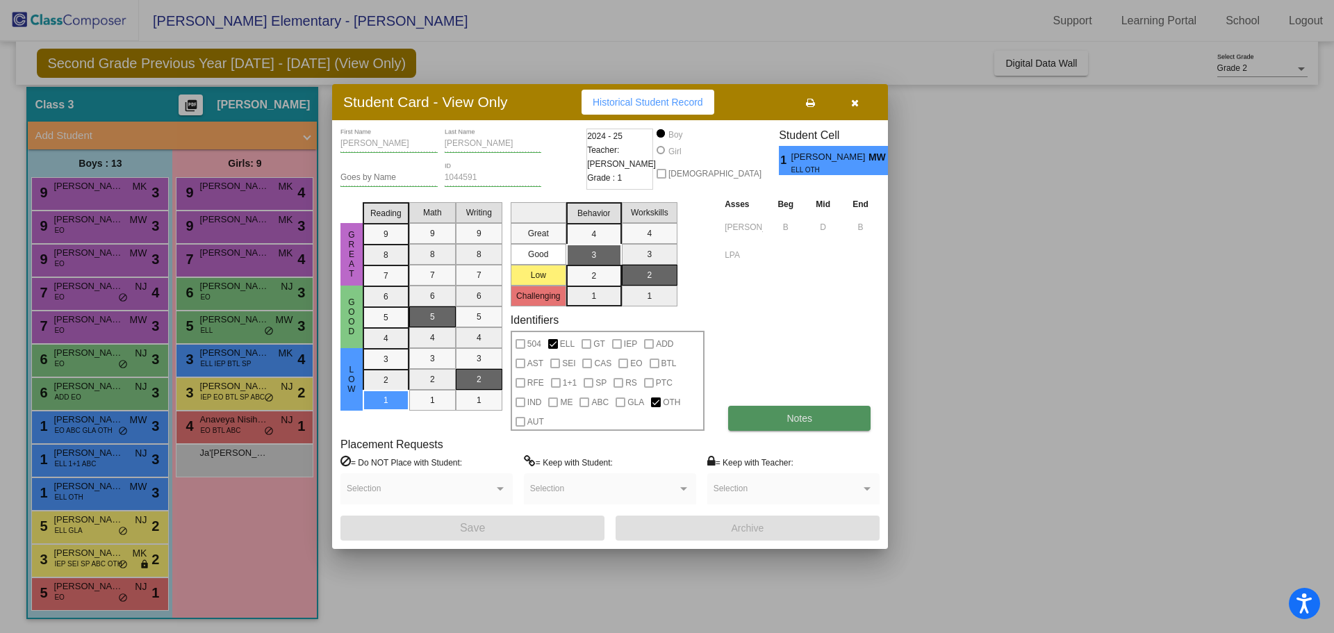
click at [784, 418] on button "Notes" at bounding box center [799, 418] width 142 height 25
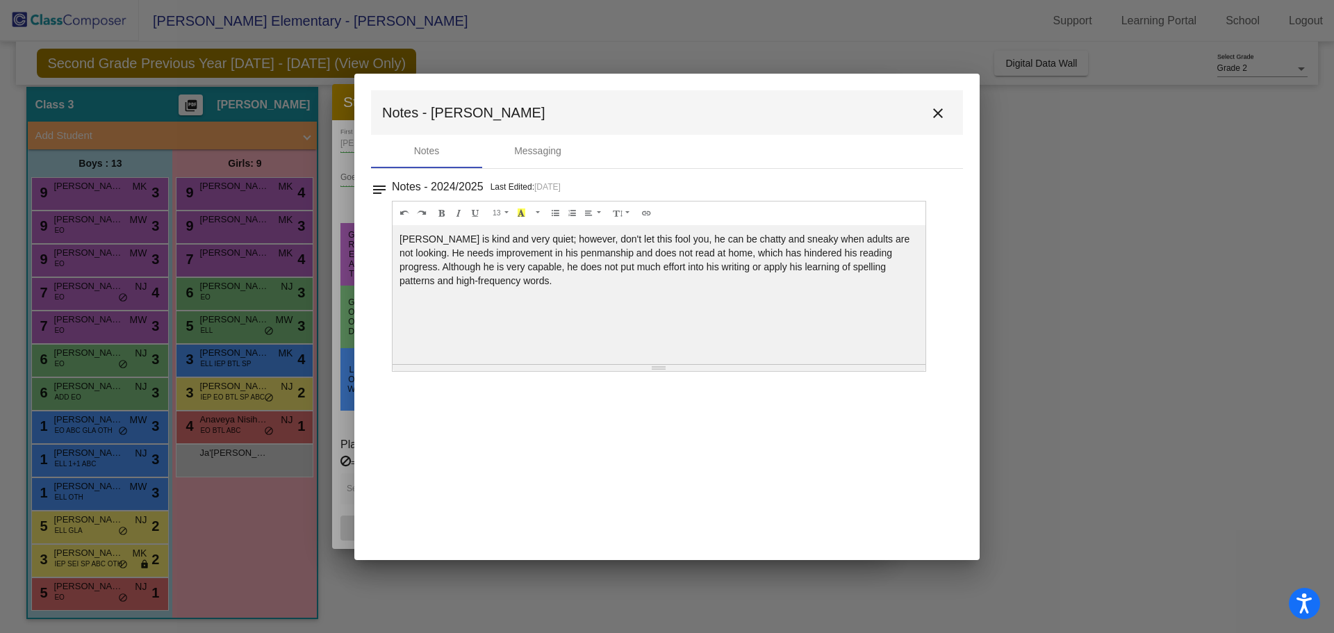
click at [939, 108] on mat-icon "close" at bounding box center [938, 113] width 17 height 17
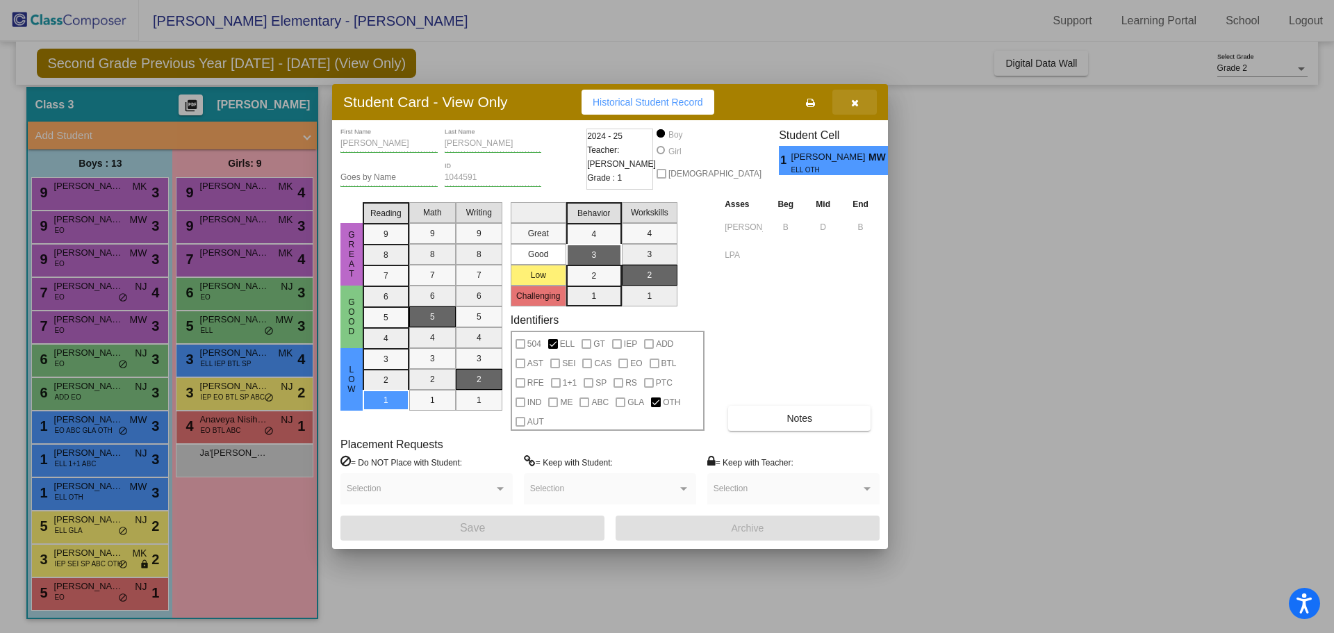
click at [855, 99] on icon "button" at bounding box center [855, 103] width 8 height 10
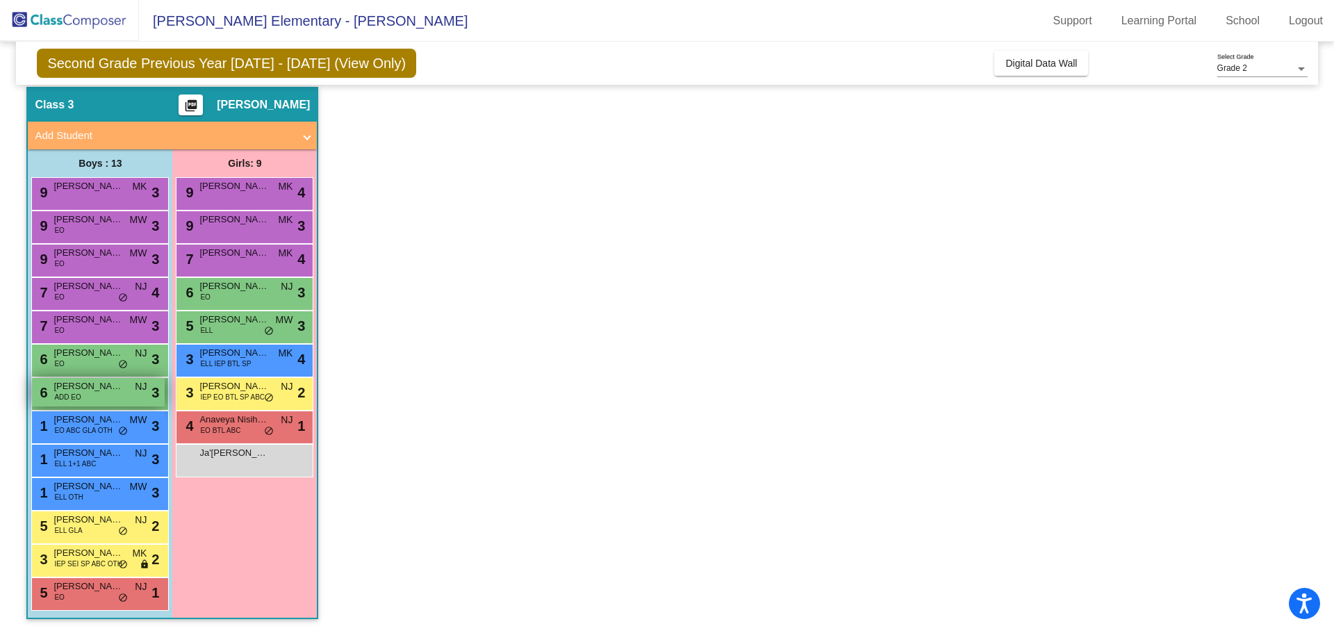
click at [83, 379] on div "6 [PERSON_NAME] ADD EO NJ lock do_not_disturb_alt 3" at bounding box center [98, 392] width 133 height 28
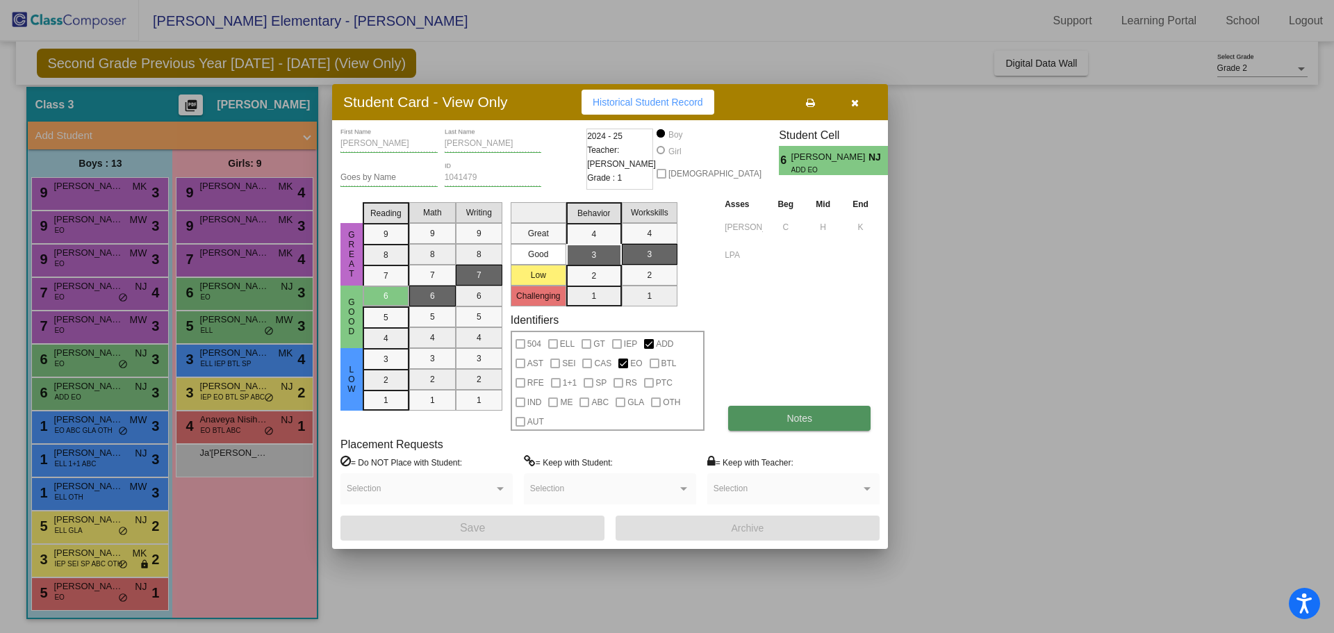
click at [798, 418] on span "Notes" at bounding box center [799, 418] width 26 height 11
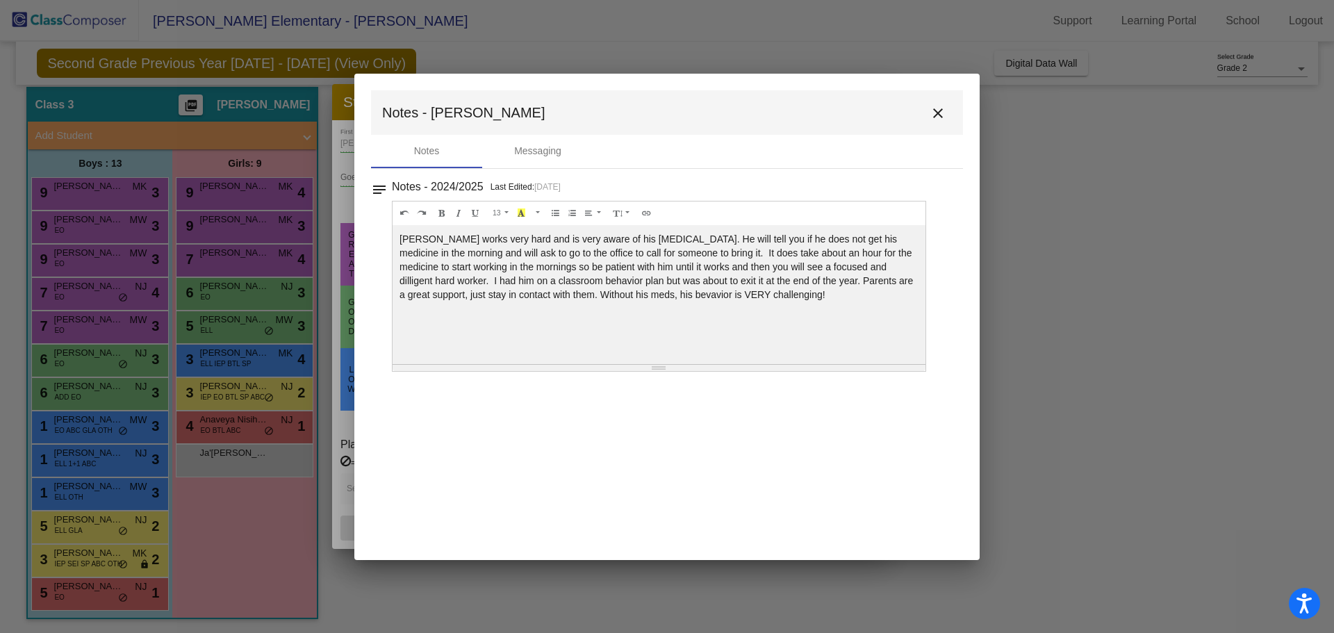
click at [945, 113] on mat-icon "close" at bounding box center [938, 113] width 17 height 17
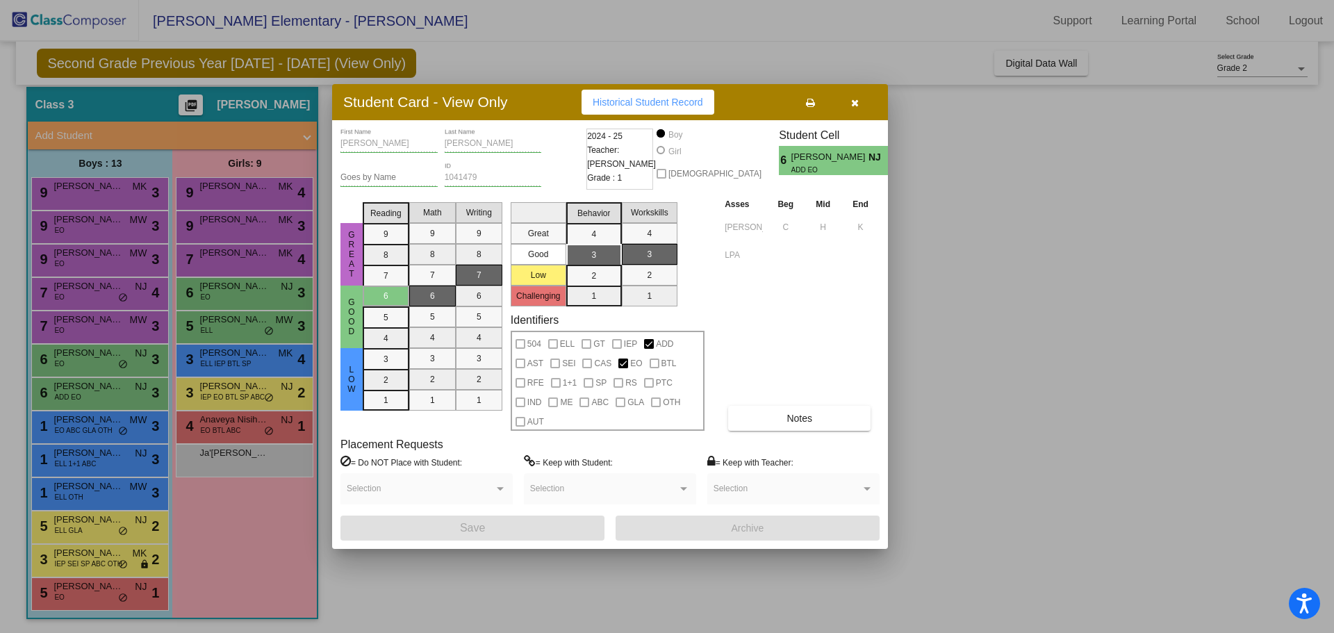
click at [55, 431] on div at bounding box center [667, 316] width 1334 height 633
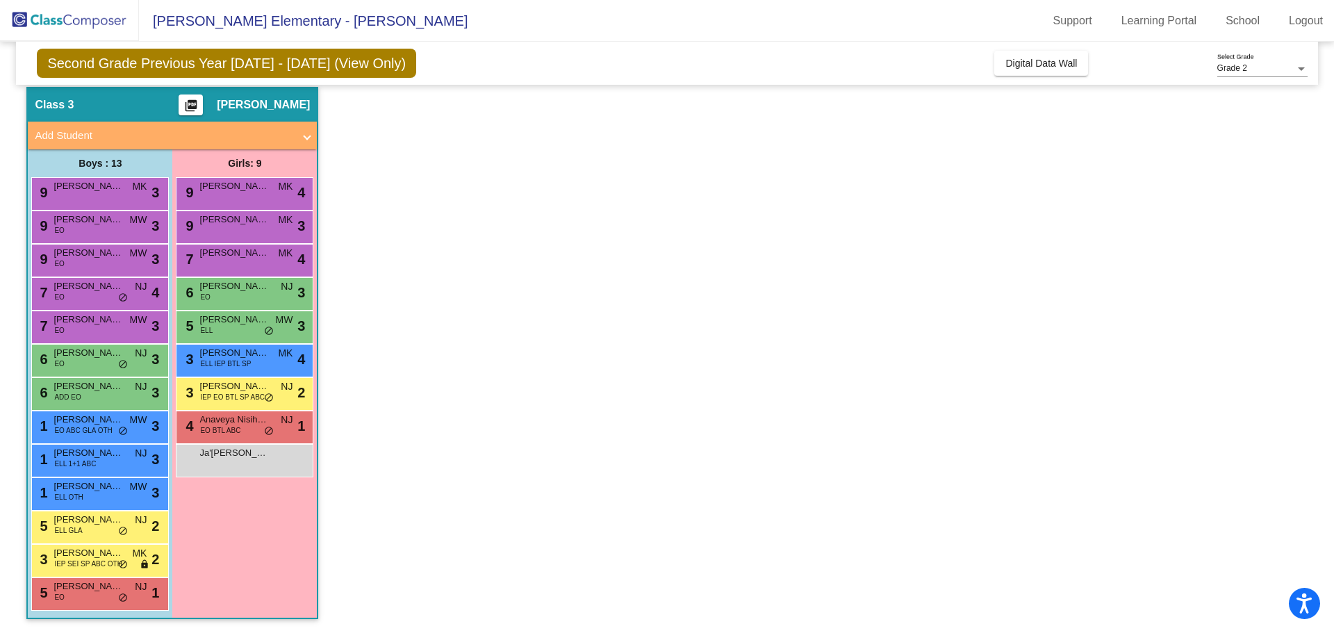
click at [55, 431] on span "EO ABC GLA OTH" at bounding box center [83, 430] width 58 height 10
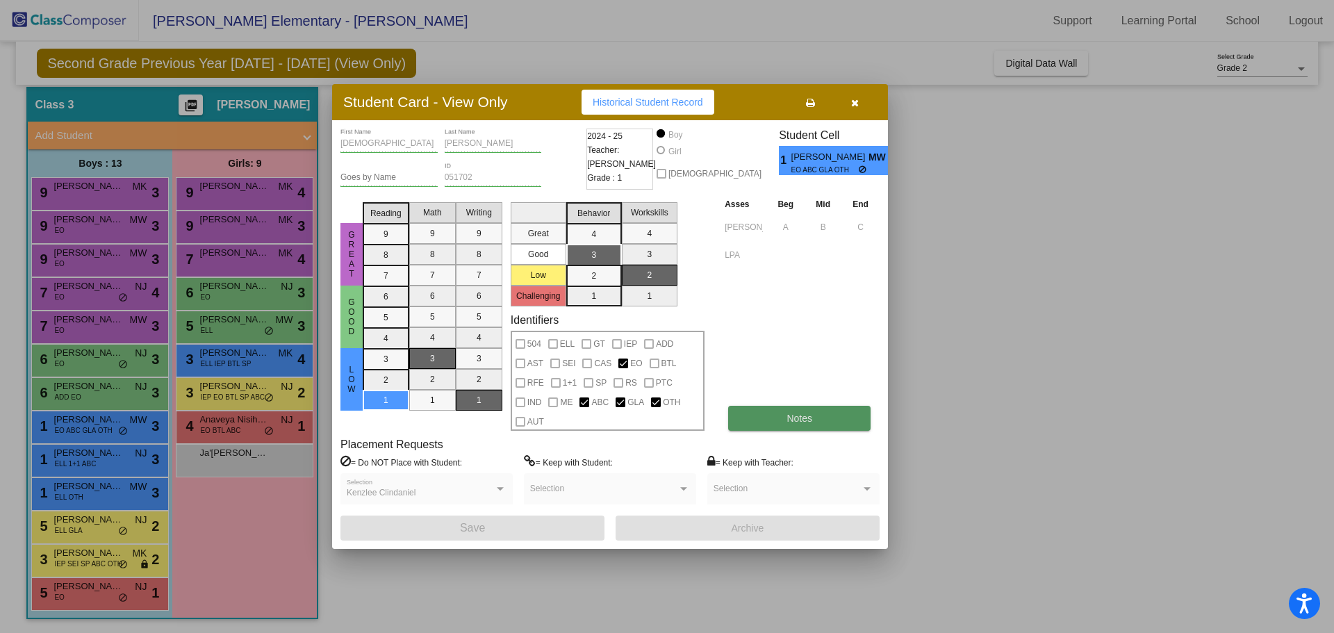
click at [789, 413] on span "Notes" at bounding box center [799, 418] width 26 height 11
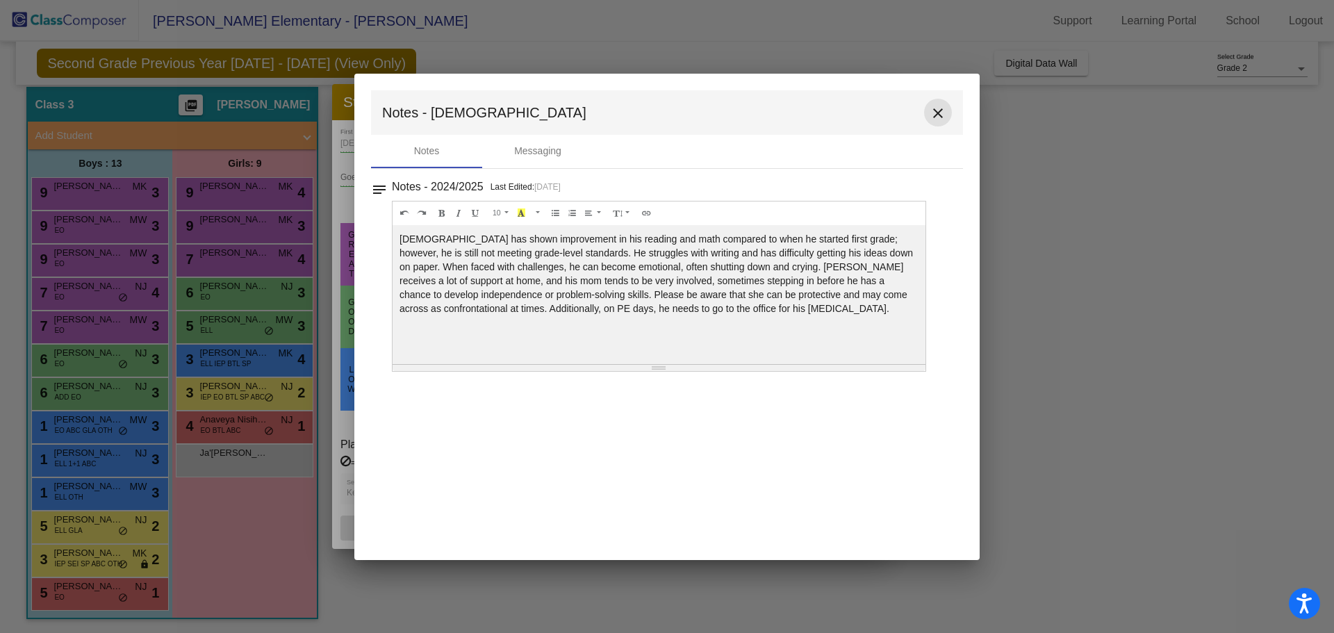
click at [932, 110] on mat-icon "close" at bounding box center [938, 113] width 17 height 17
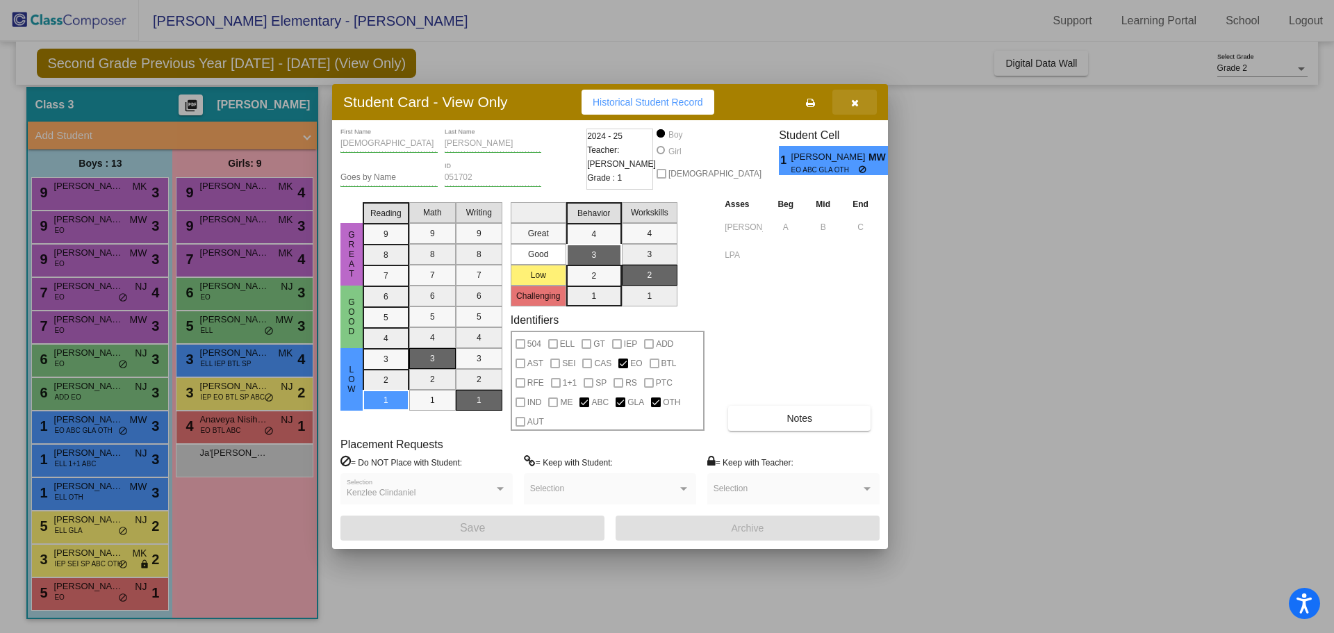
click at [852, 103] on icon "button" at bounding box center [855, 103] width 8 height 10
